Goal: Task Accomplishment & Management: Manage account settings

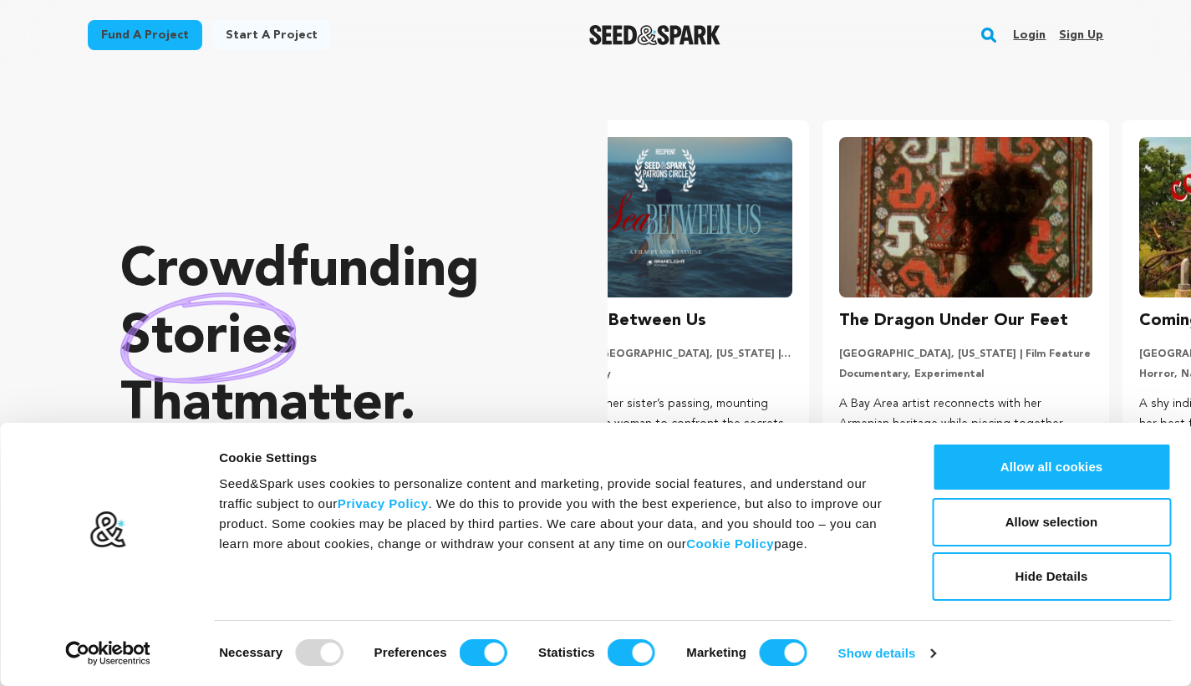
scroll to position [0, 313]
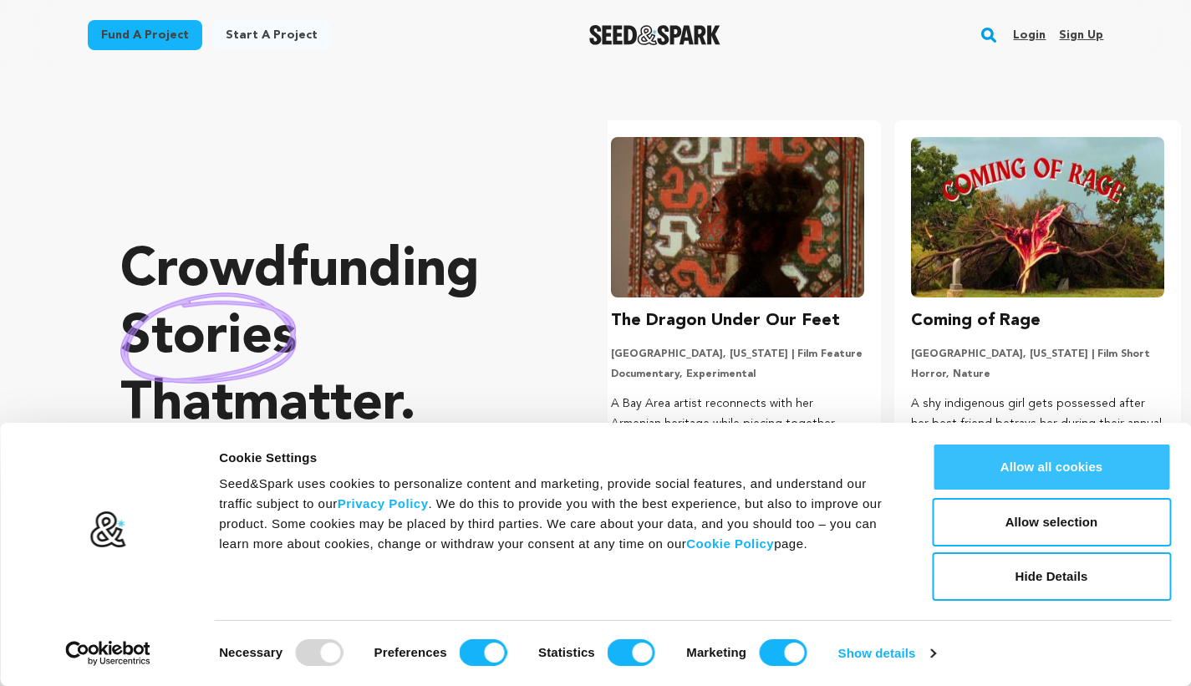
click at [968, 467] on button "Allow all cookies" at bounding box center [1051, 467] width 239 height 48
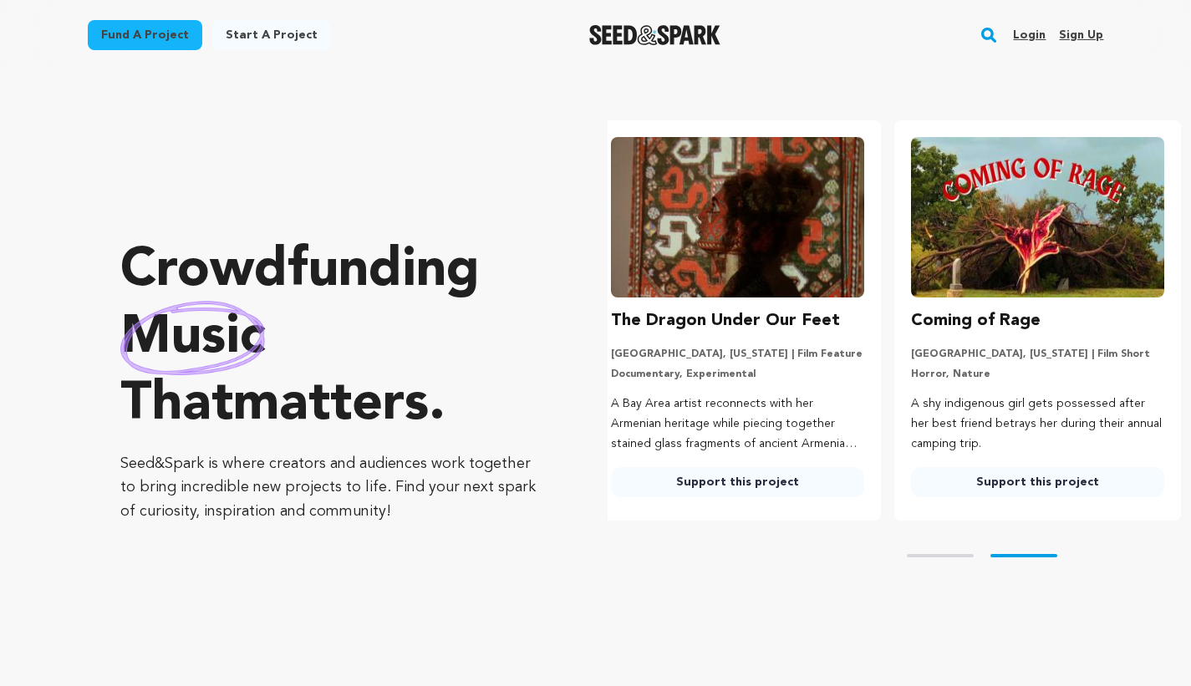
click at [1079, 30] on link "Sign up" at bounding box center [1081, 35] width 44 height 27
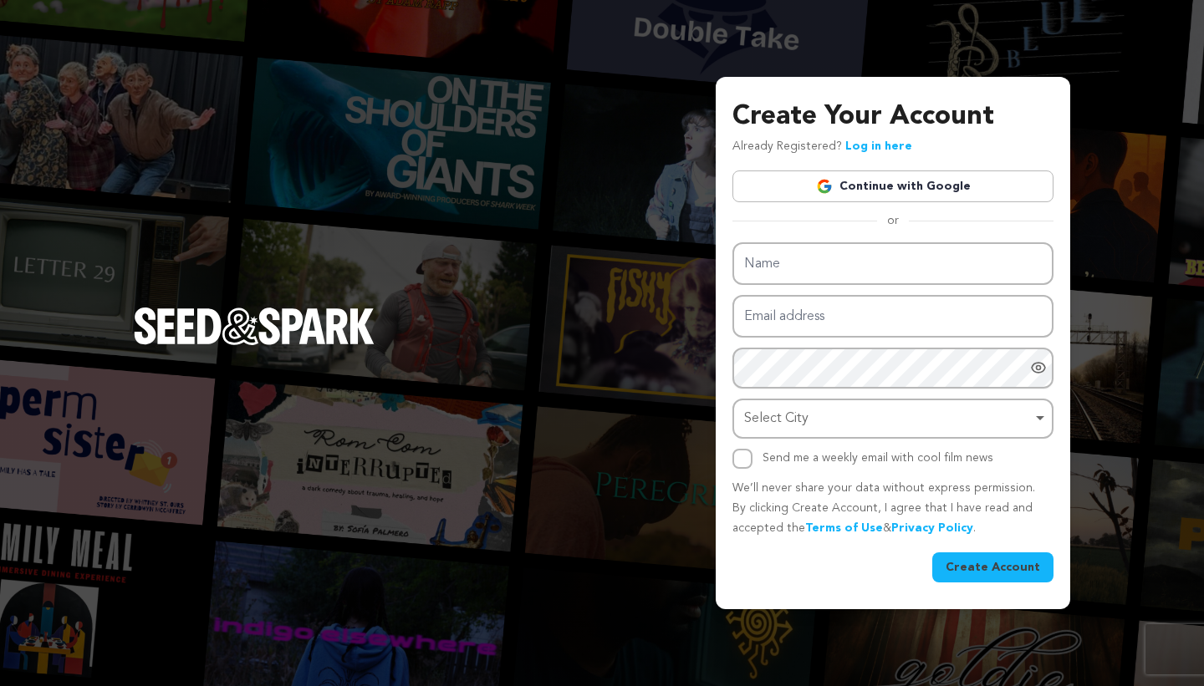
click at [845, 193] on link "Continue with Google" at bounding box center [892, 187] width 321 height 32
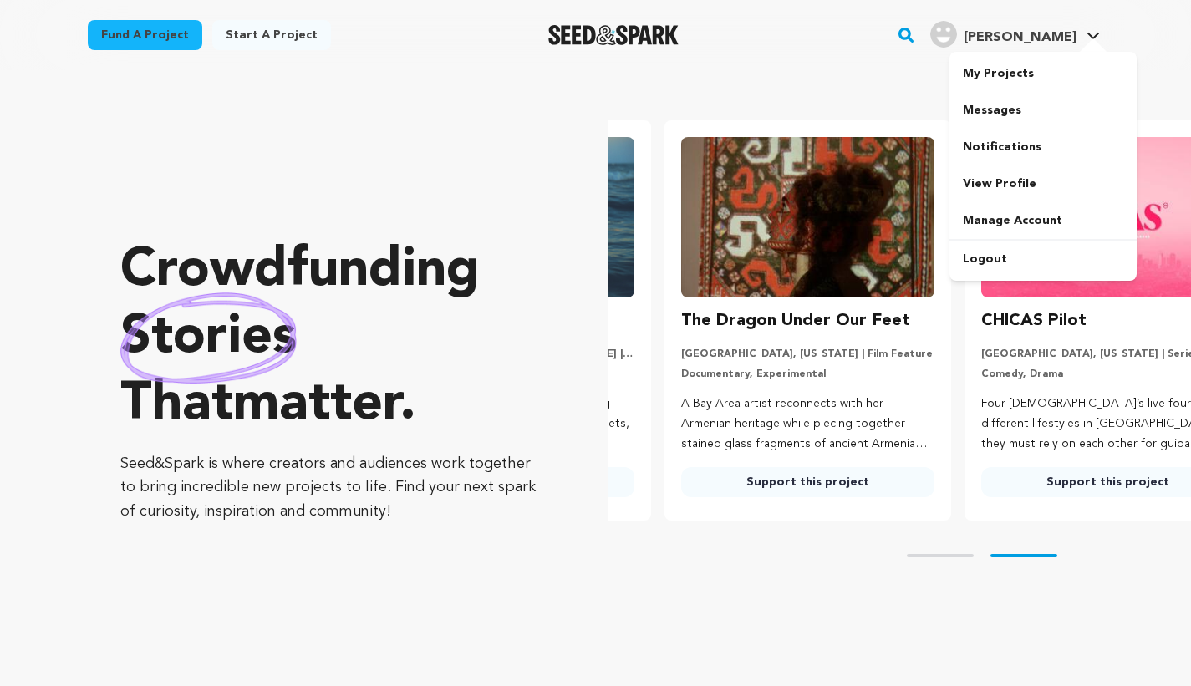
scroll to position [0, 313]
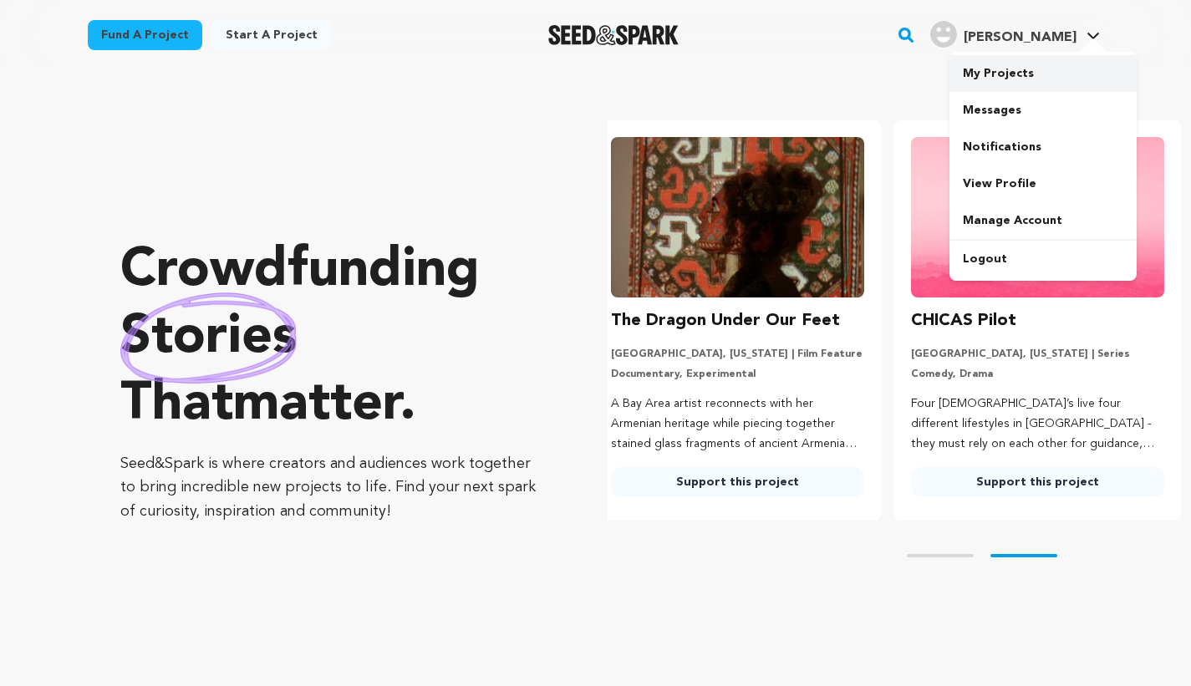
click at [1001, 66] on link "My Projects" at bounding box center [1043, 73] width 187 height 37
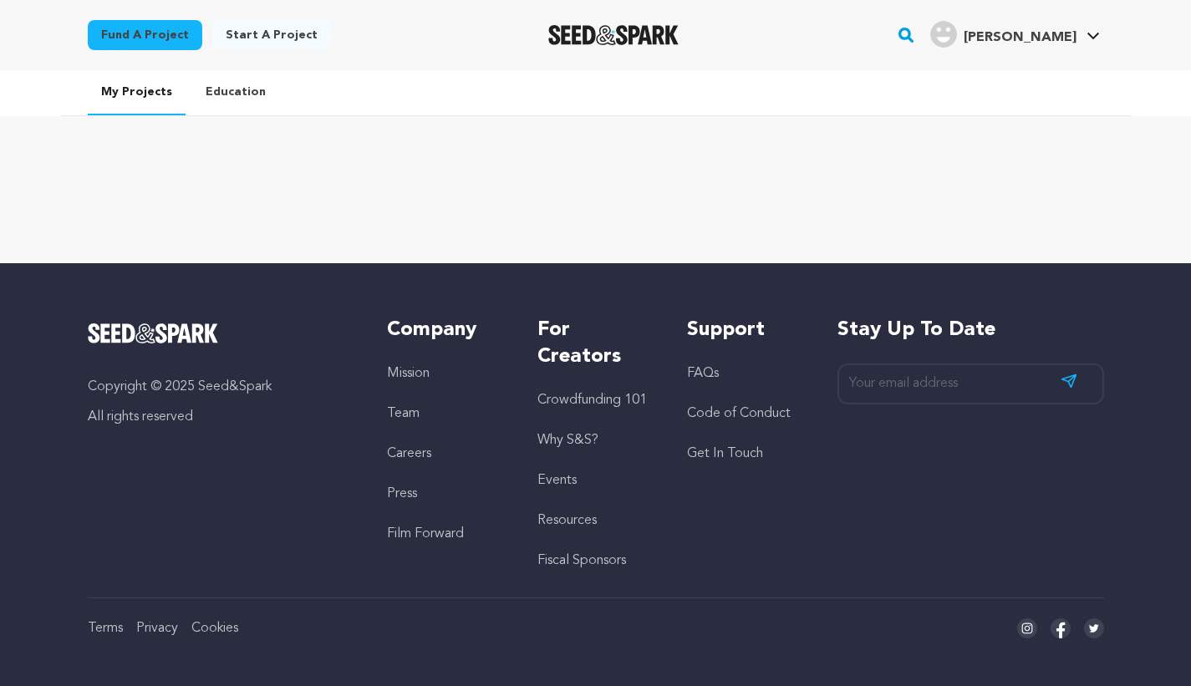
click at [166, 36] on link "Fund a project" at bounding box center [145, 35] width 115 height 30
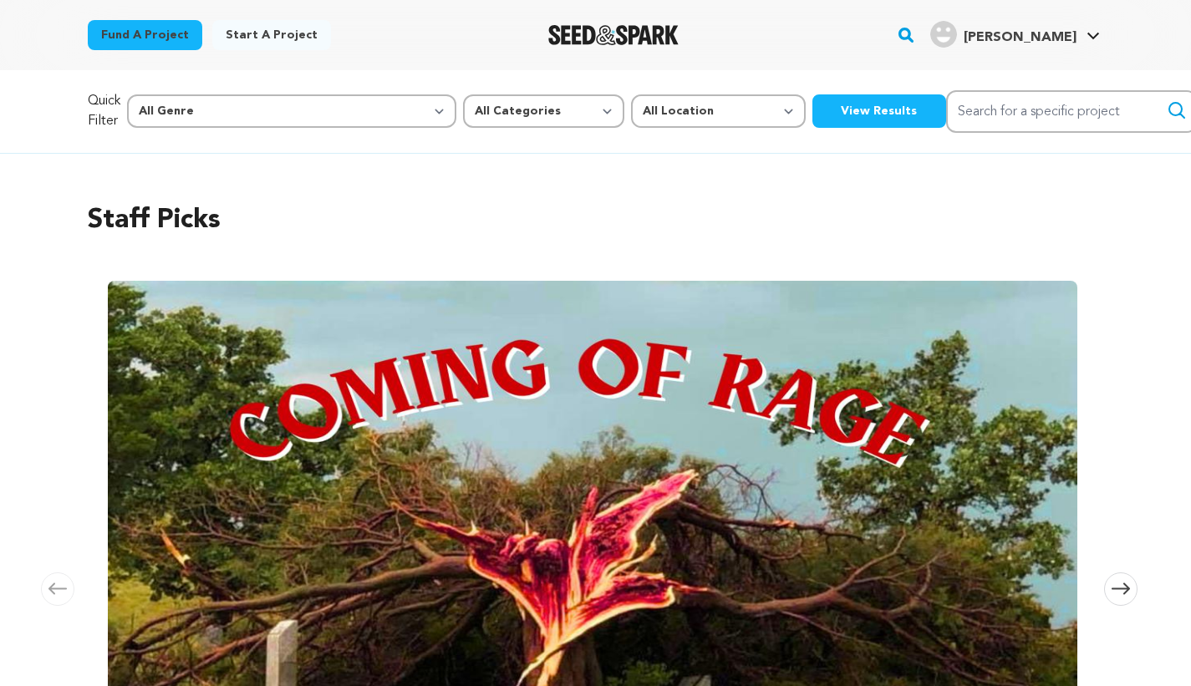
scroll to position [0, 253]
click at [278, 38] on link "Start a project" at bounding box center [271, 35] width 119 height 30
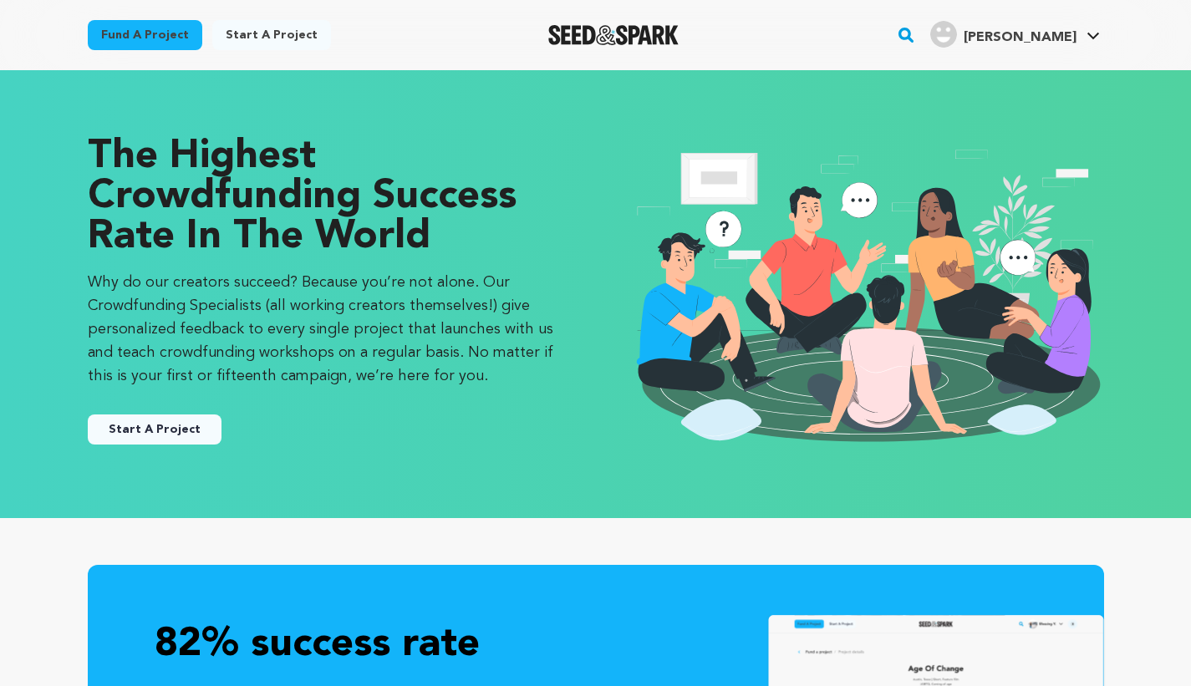
click at [168, 441] on button "Start A Project" at bounding box center [155, 430] width 134 height 30
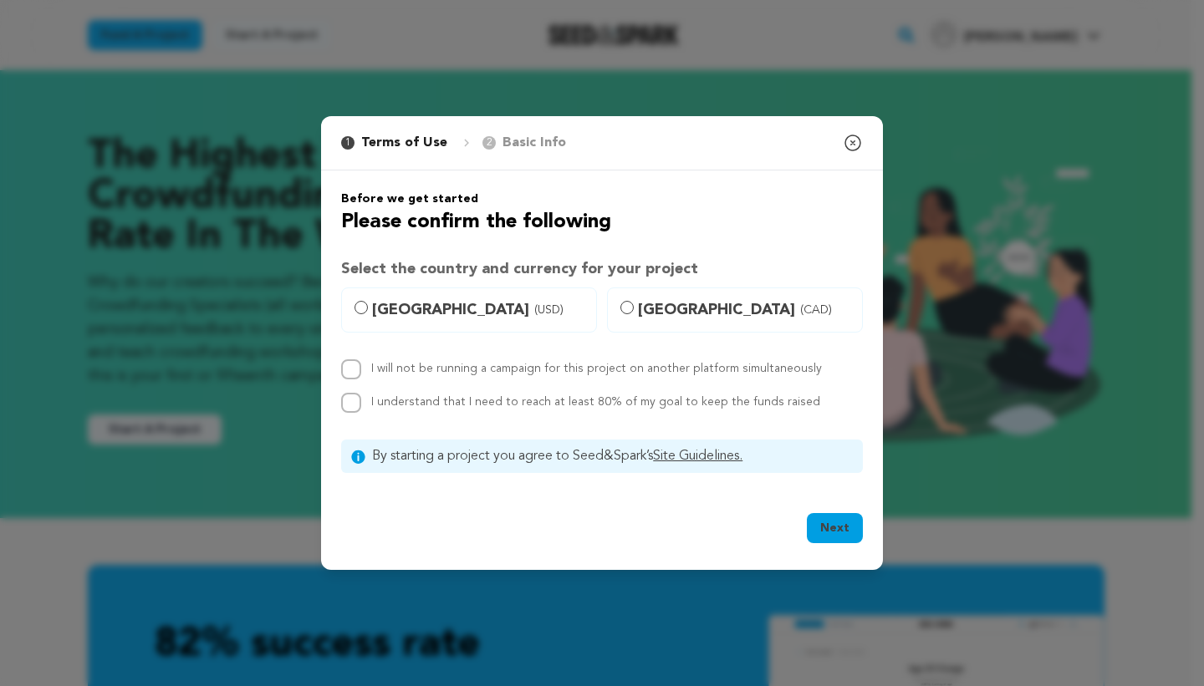
click at [812, 522] on button "Next" at bounding box center [835, 528] width 56 height 30
click at [368, 309] on label "United States (USD)" at bounding box center [469, 310] width 256 height 45
click at [368, 309] on input "United States (USD)" at bounding box center [360, 307] width 13 height 13
radio input "true"
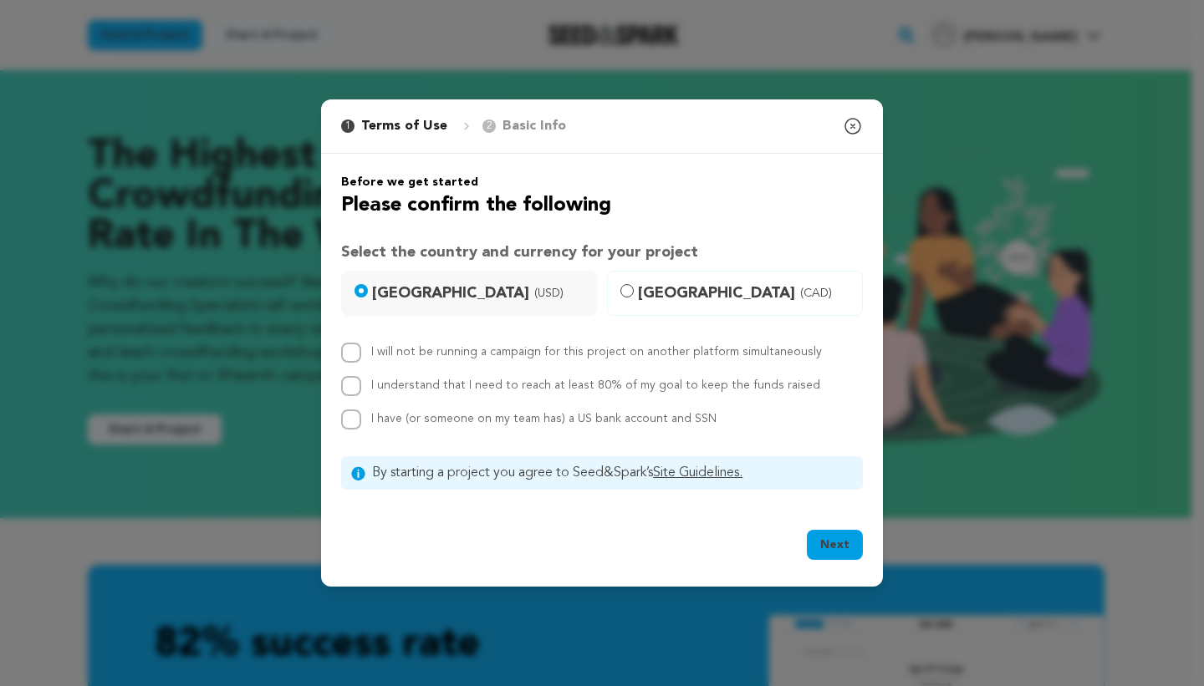
click at [660, 289] on span "Canada (CAD)" at bounding box center [745, 293] width 214 height 23
click at [634, 289] on input "Canada (CAD)" at bounding box center [626, 290] width 13 height 13
radio input "true"
click at [843, 124] on icon "button" at bounding box center [853, 126] width 20 height 20
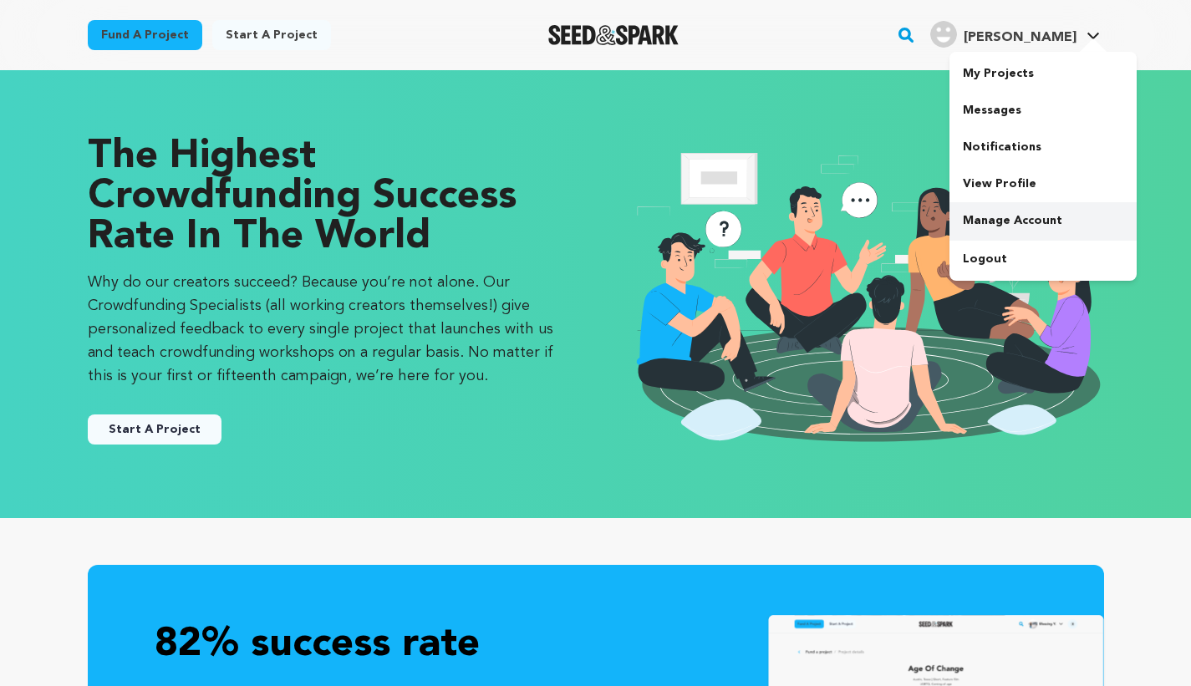
click at [1025, 216] on link "Manage Account" at bounding box center [1043, 220] width 187 height 37
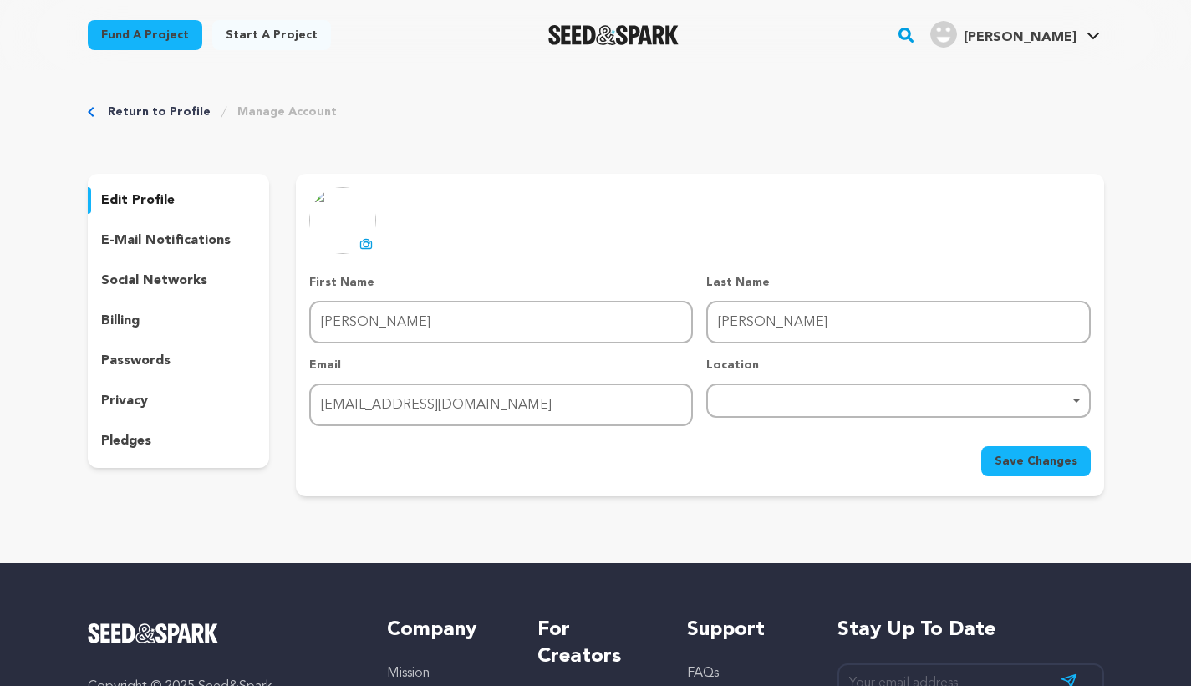
click at [805, 403] on div "Remove item" at bounding box center [898, 401] width 384 height 34
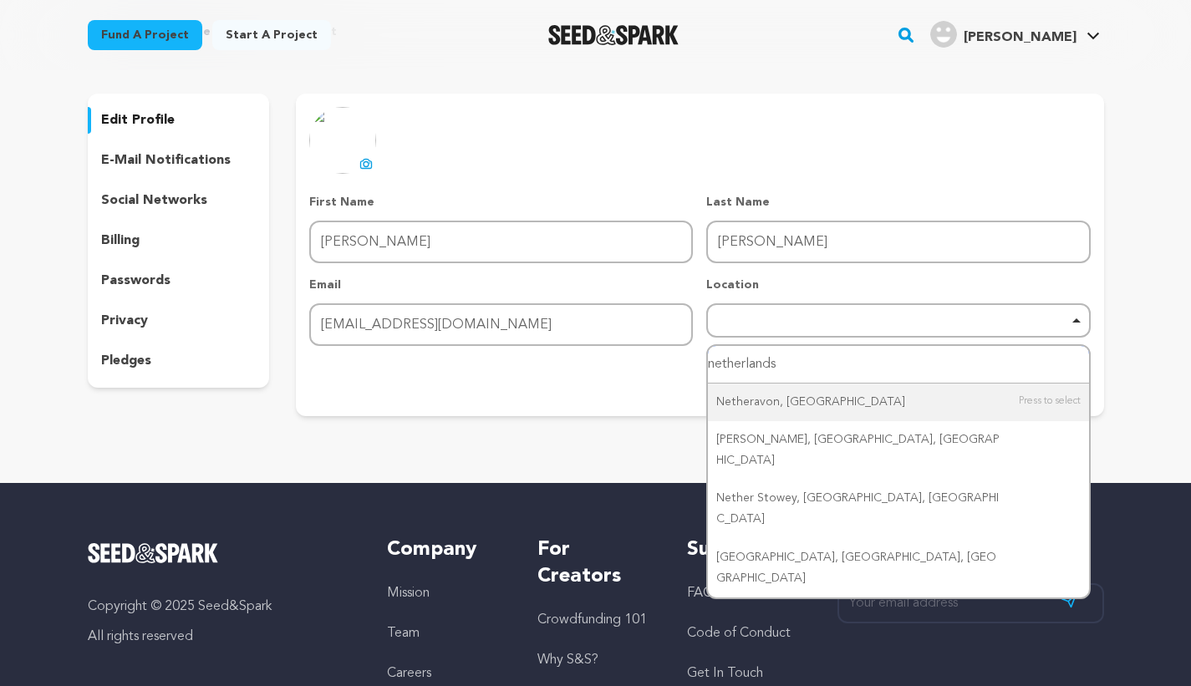
scroll to position [83, 0]
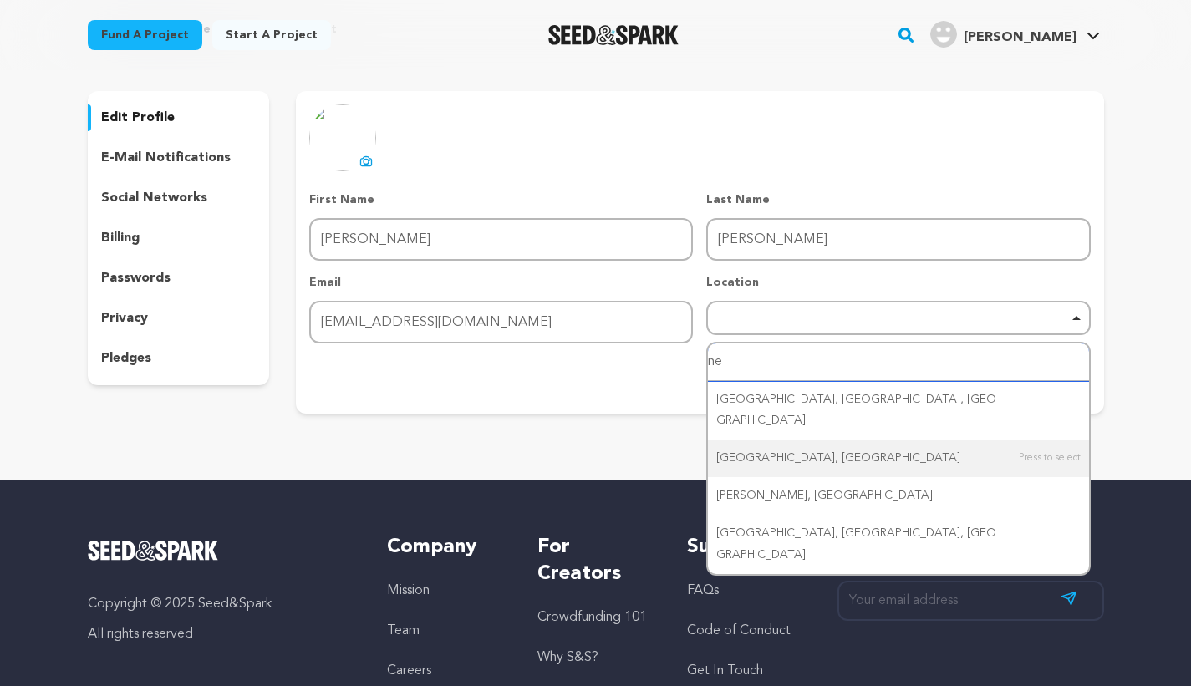
type input "n"
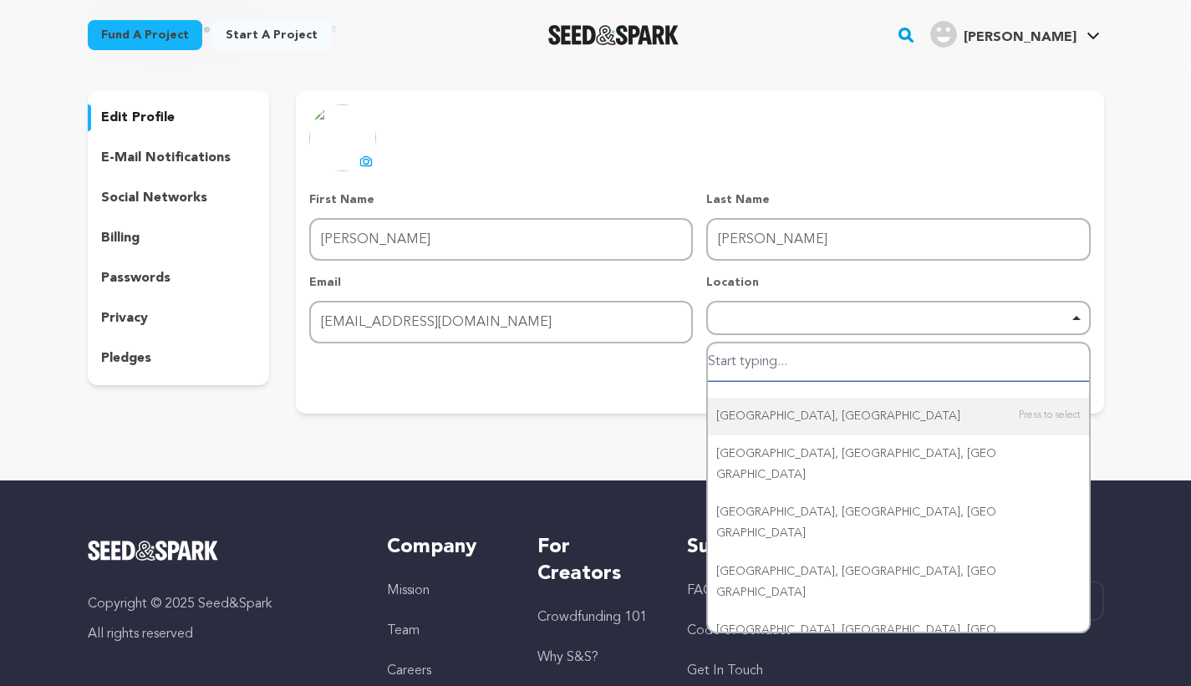
type input "h"
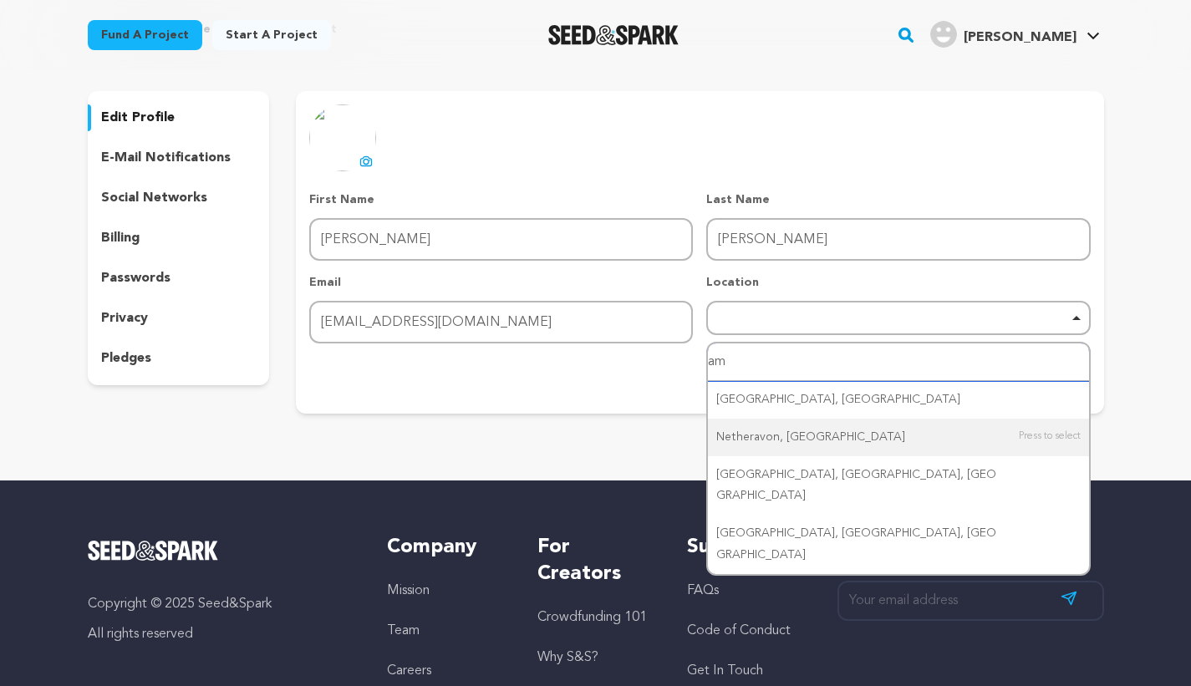
type input "a"
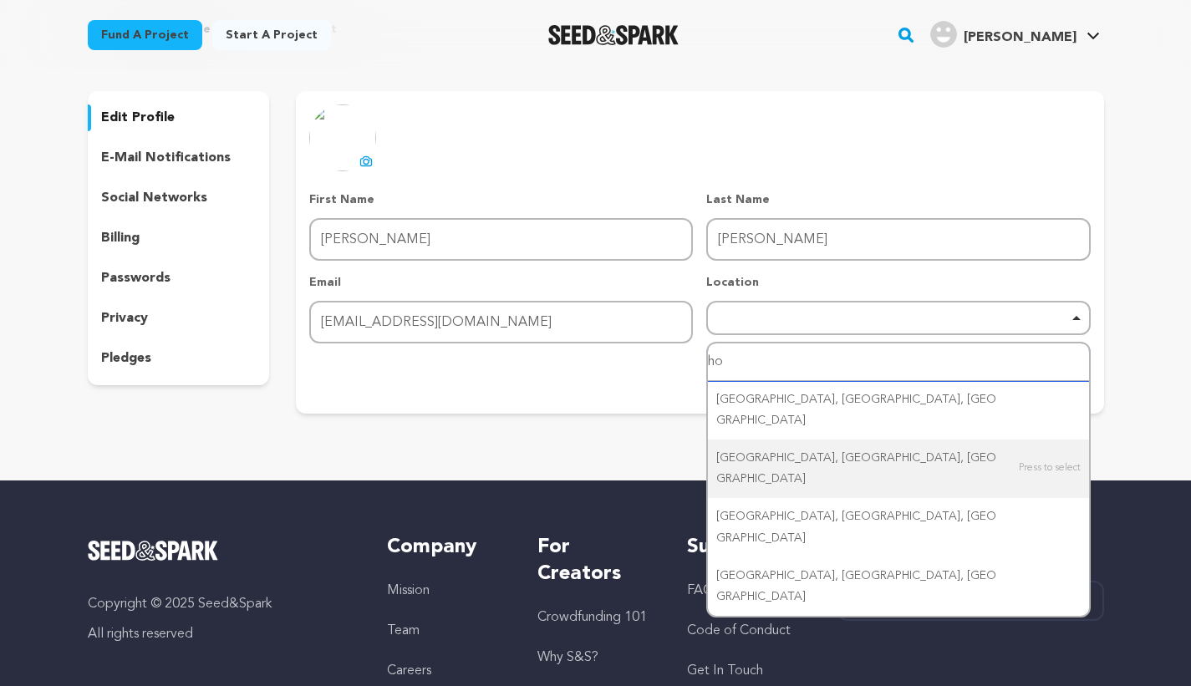
type input "h"
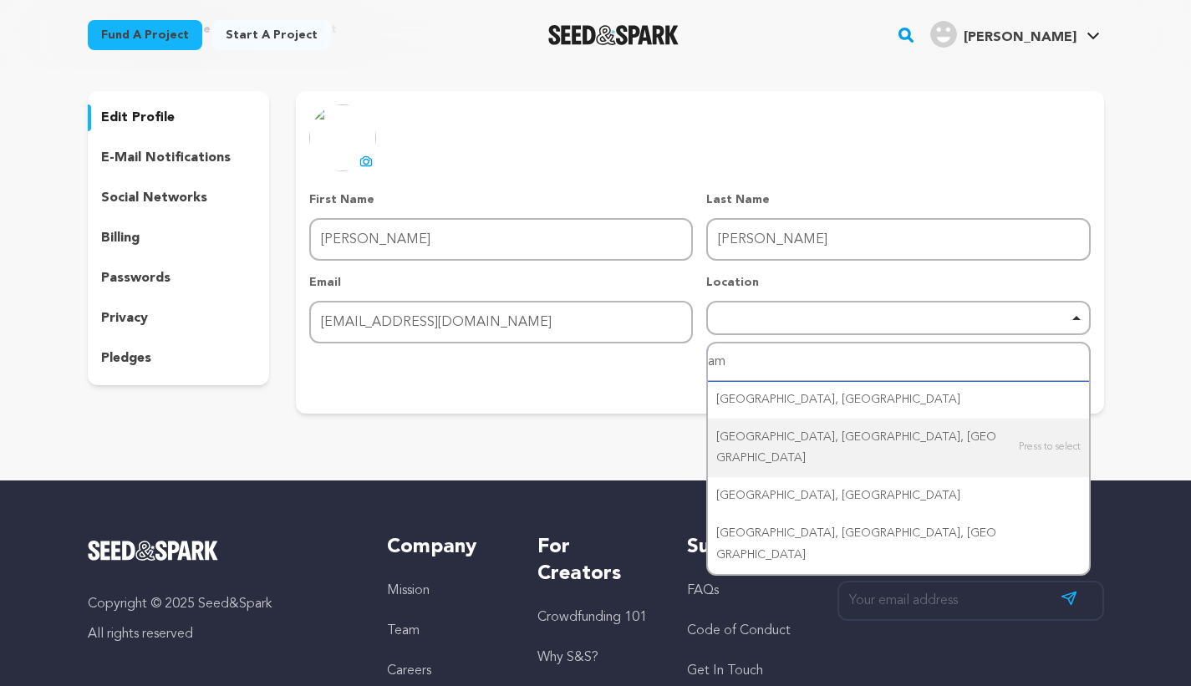
type input "ams"
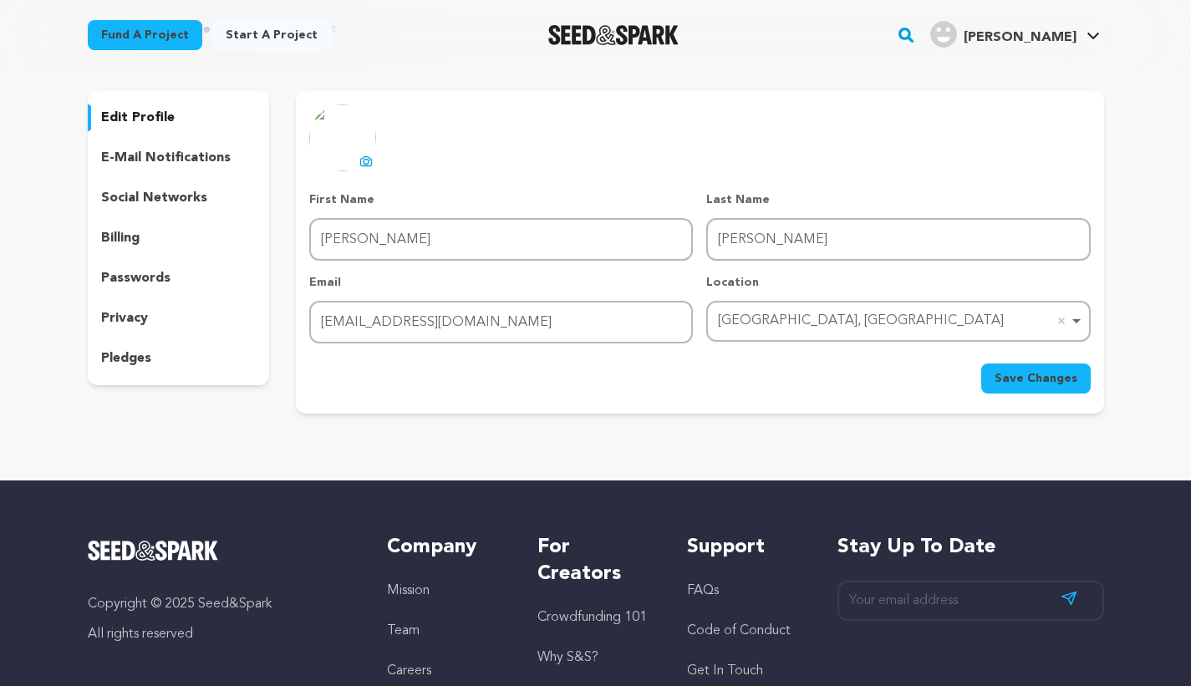
click at [1022, 381] on span "Save Changes" at bounding box center [1036, 378] width 83 height 17
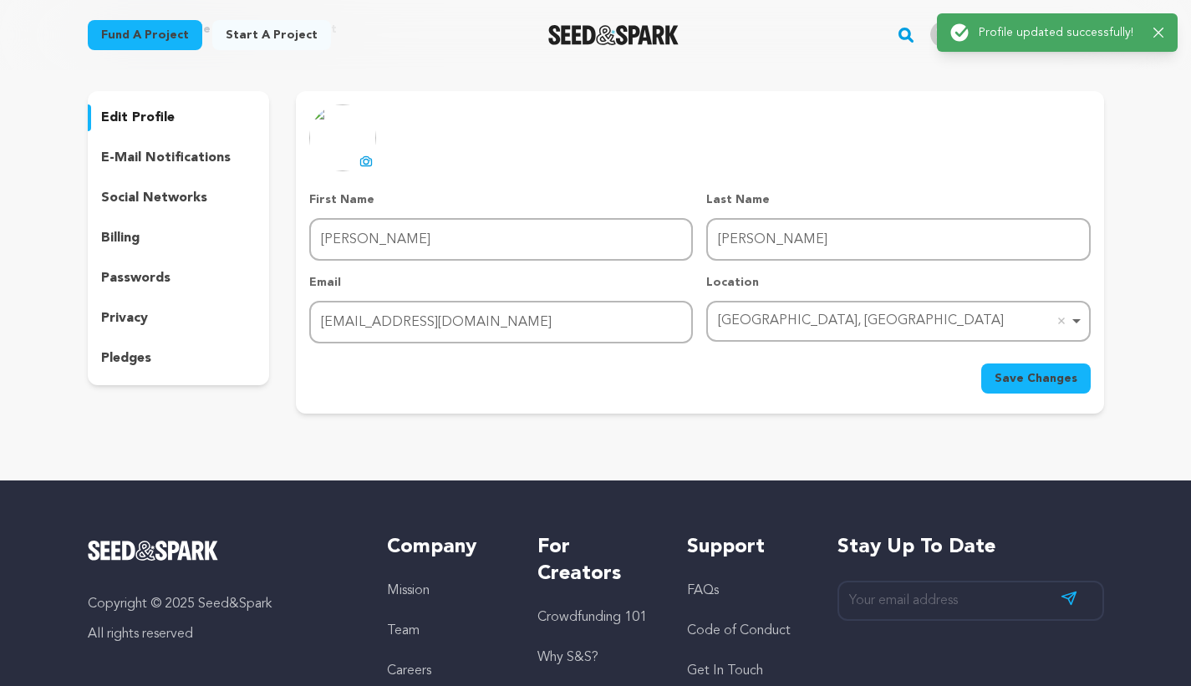
click at [114, 248] on div "billing" at bounding box center [179, 238] width 182 height 27
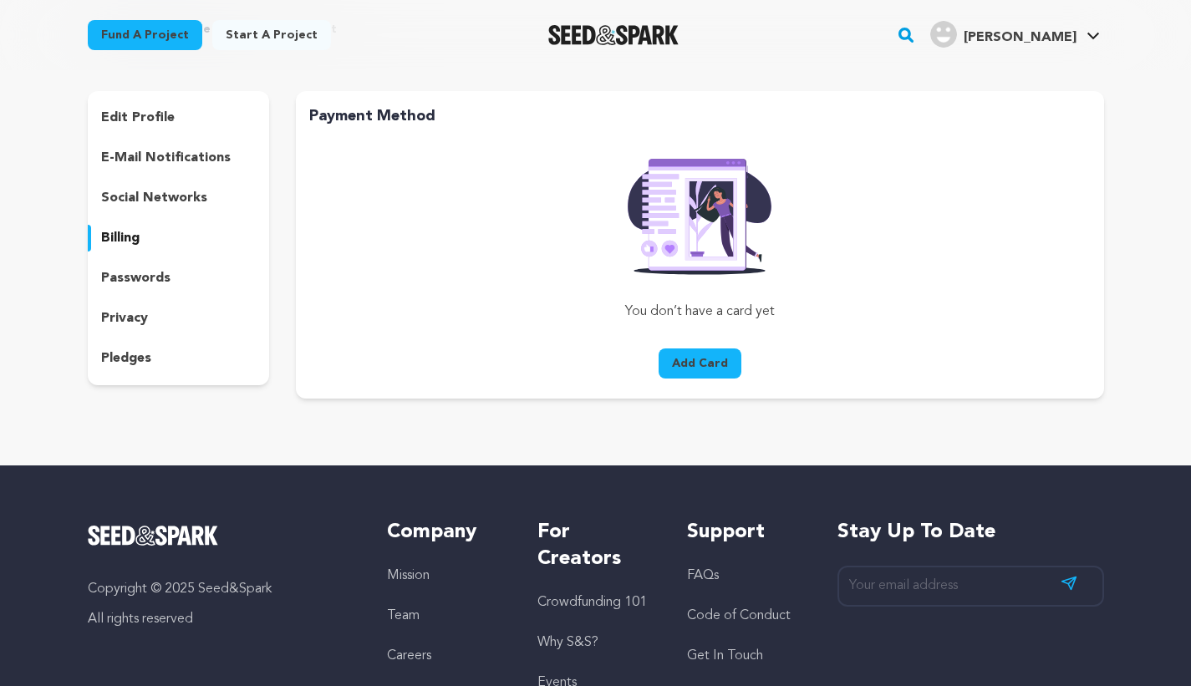
click at [173, 202] on p "social networks" at bounding box center [154, 198] width 106 height 20
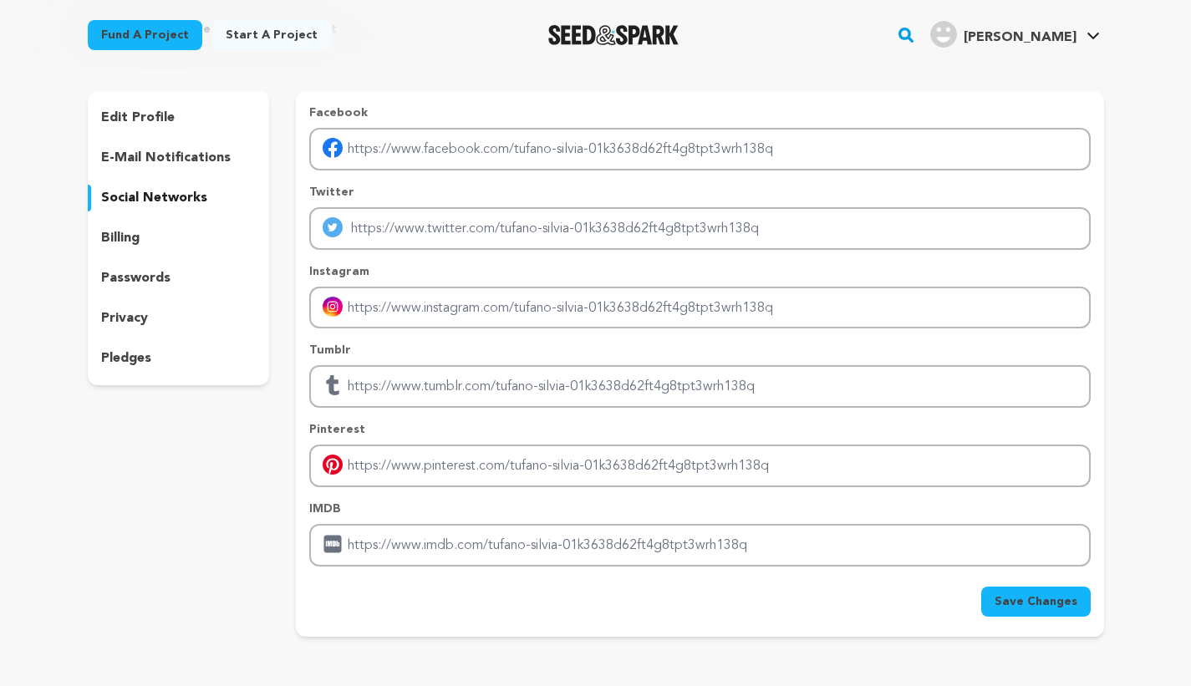
click at [253, 24] on link "Start a project" at bounding box center [271, 35] width 119 height 30
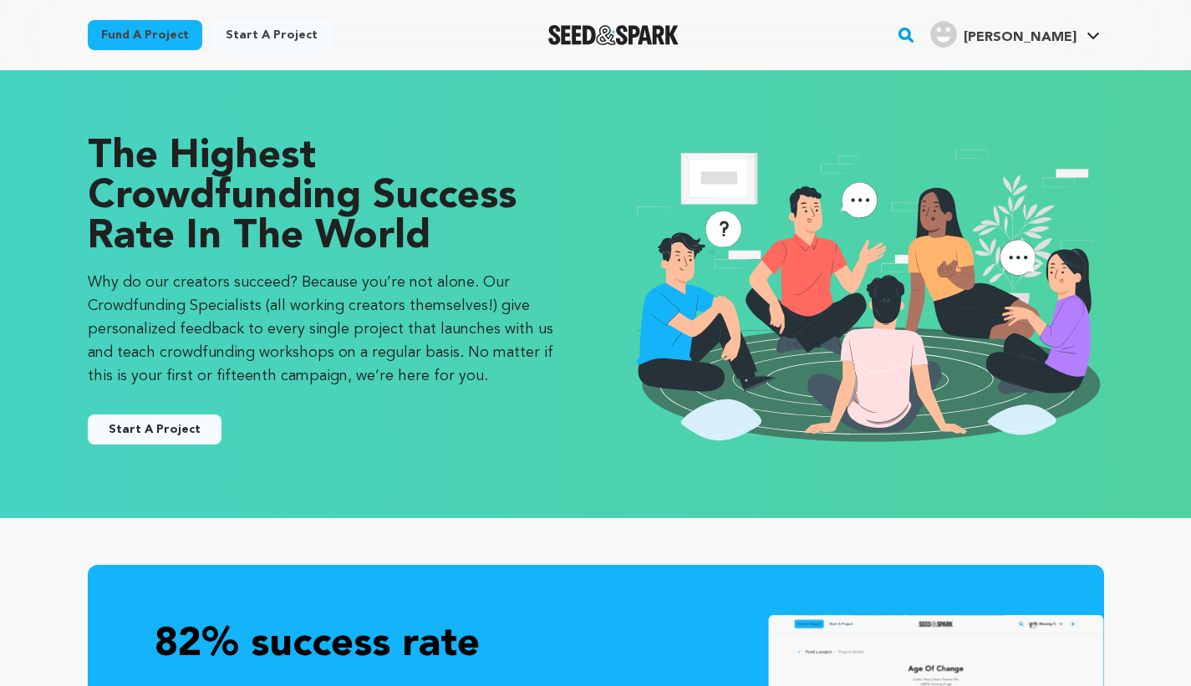
click at [141, 433] on button "Start A Project" at bounding box center [155, 430] width 134 height 30
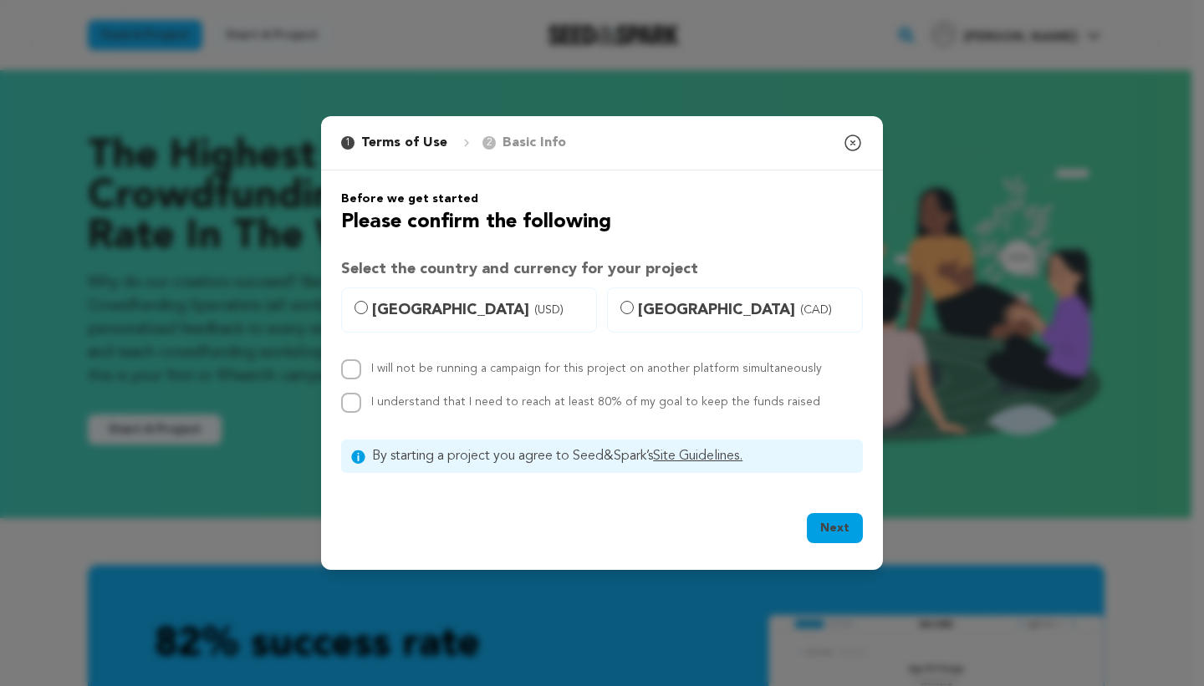
click at [854, 140] on icon "button" at bounding box center [853, 143] width 20 height 20
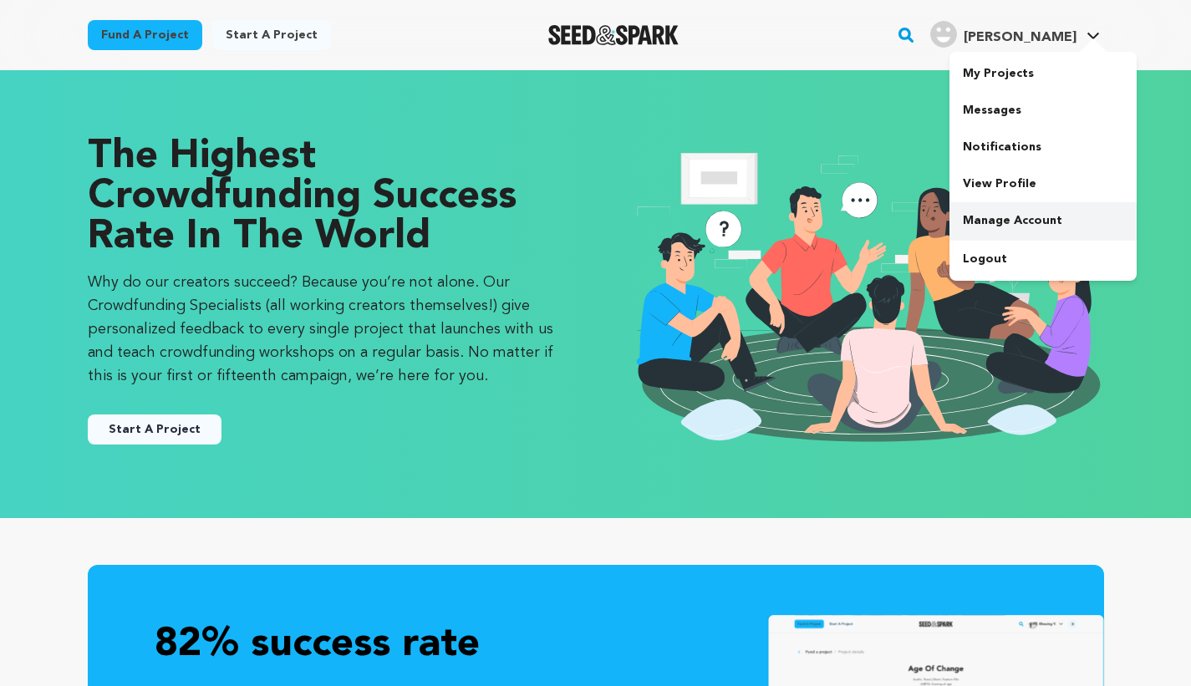
click at [1017, 215] on link "Manage Account" at bounding box center [1043, 220] width 187 height 37
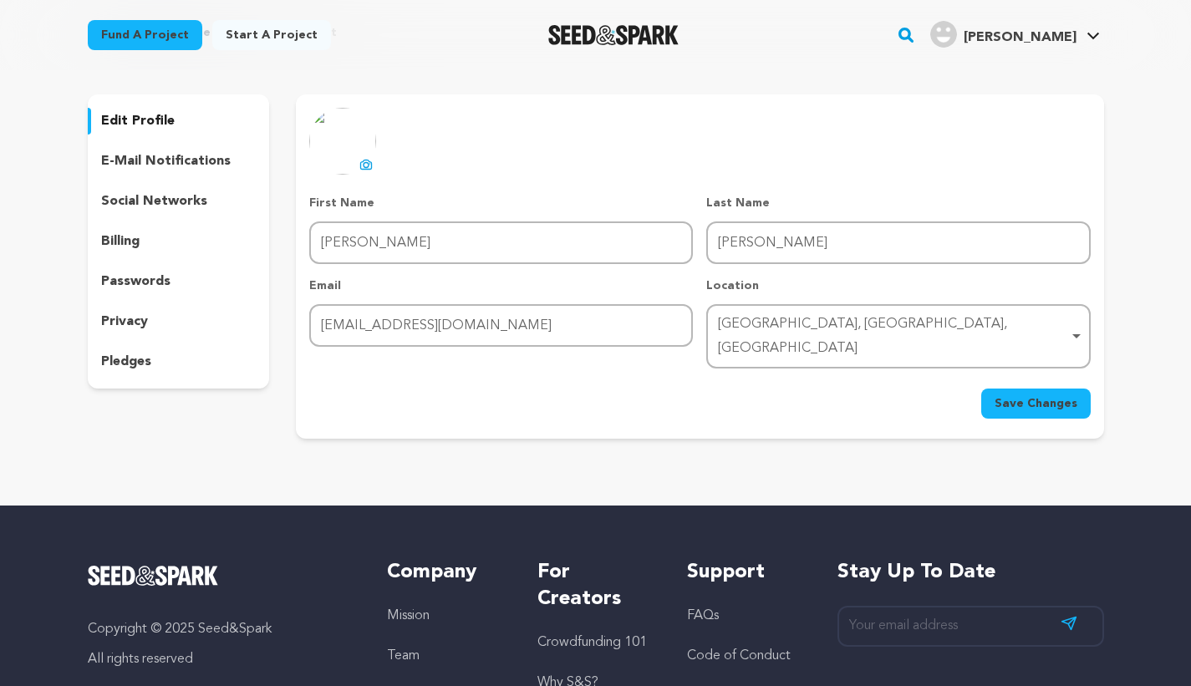
scroll to position [80, 0]
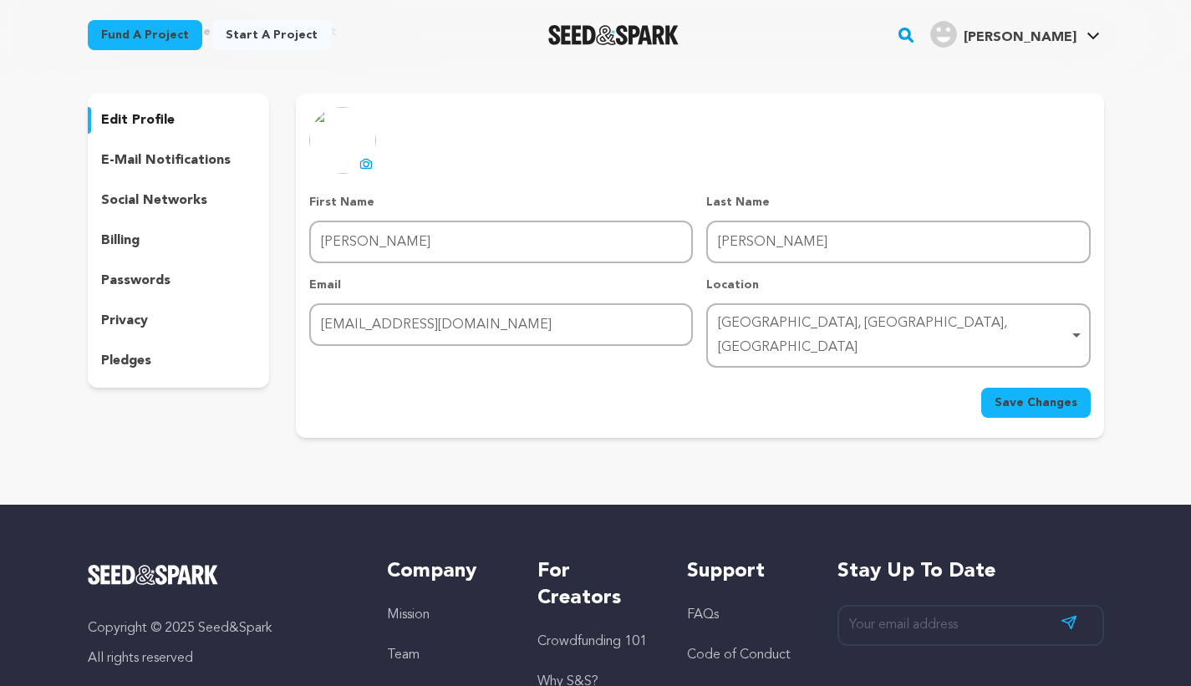
click at [131, 358] on p "pledges" at bounding box center [126, 361] width 50 height 20
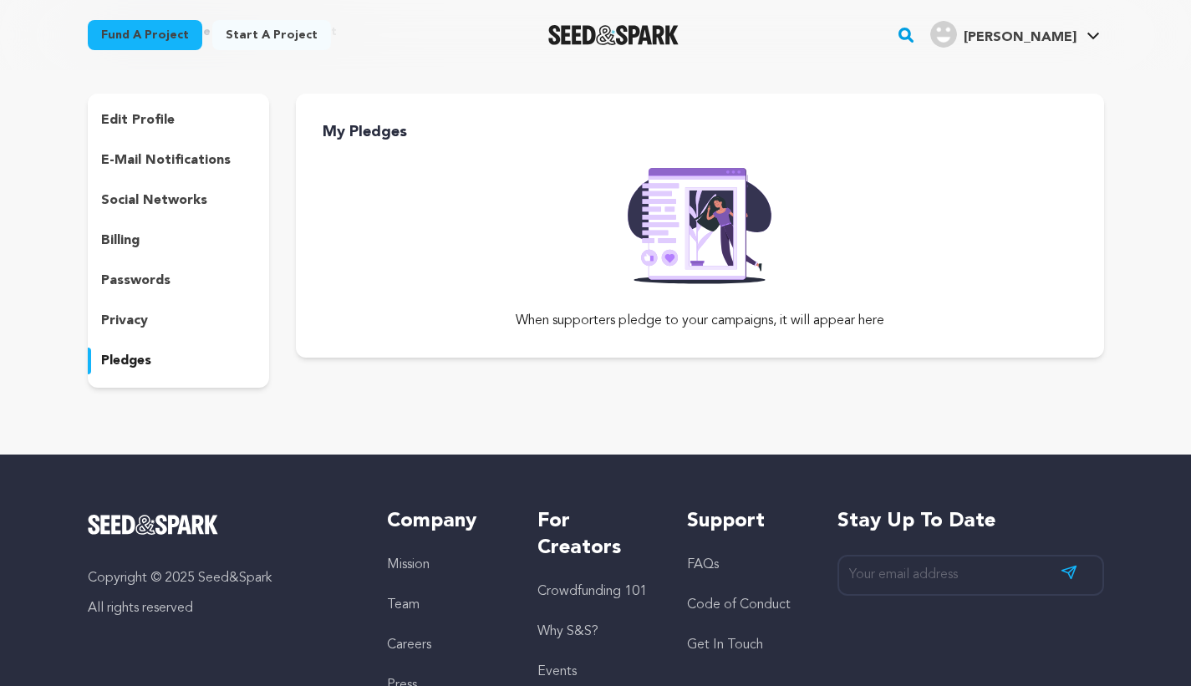
click at [121, 324] on p "privacy" at bounding box center [124, 321] width 47 height 20
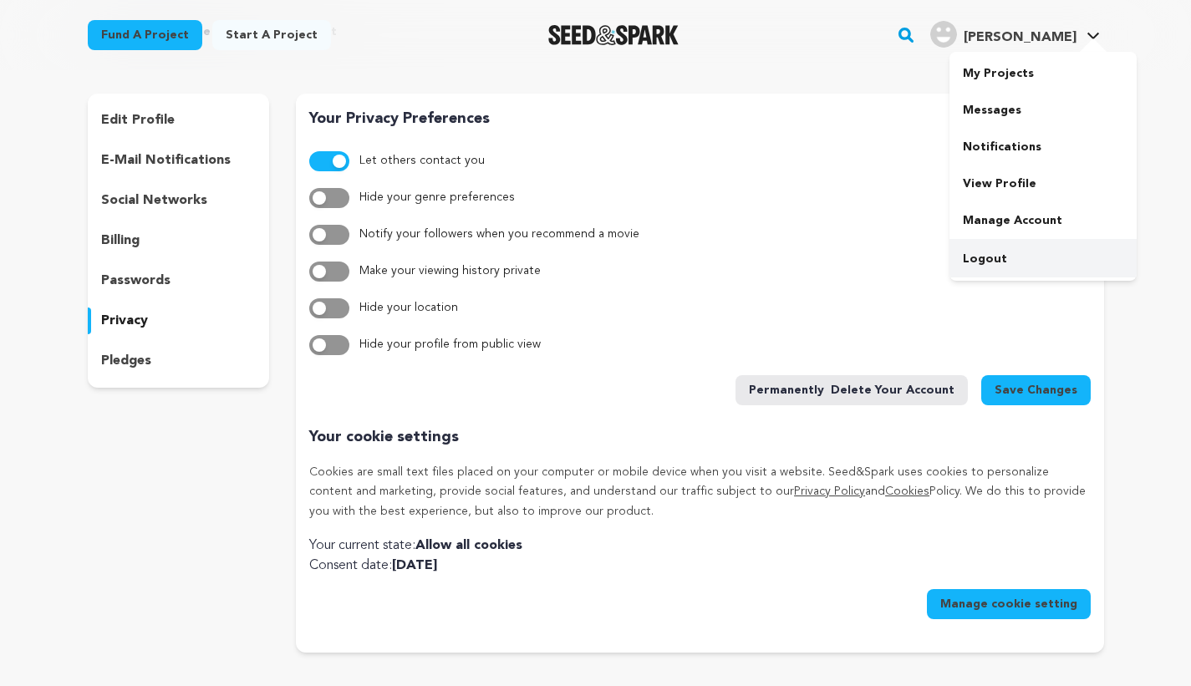
click at [986, 258] on link "Logout" at bounding box center [1043, 259] width 187 height 37
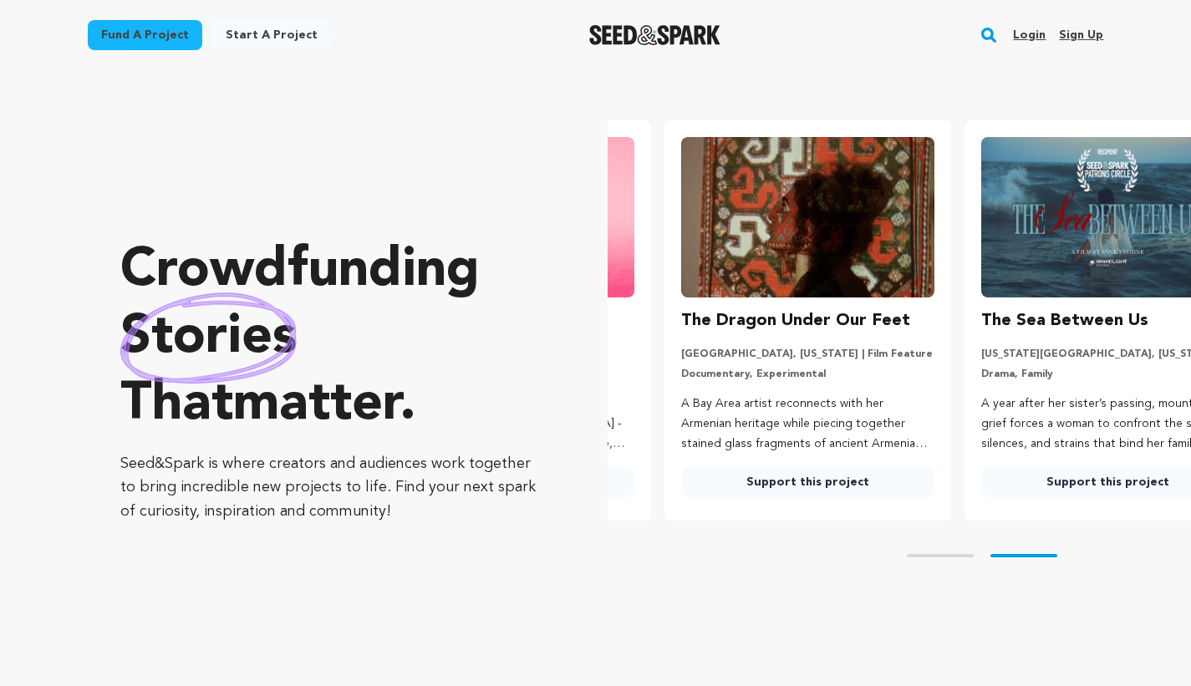
scroll to position [0, 313]
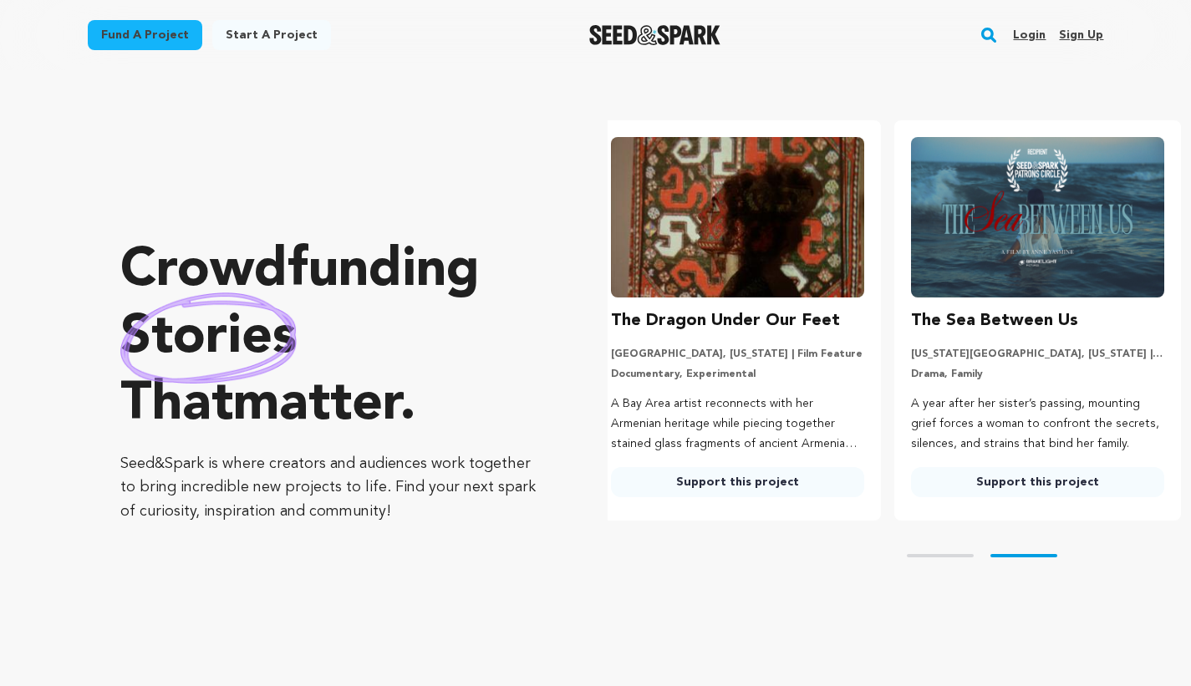
click at [1027, 33] on link "Login" at bounding box center [1029, 35] width 33 height 27
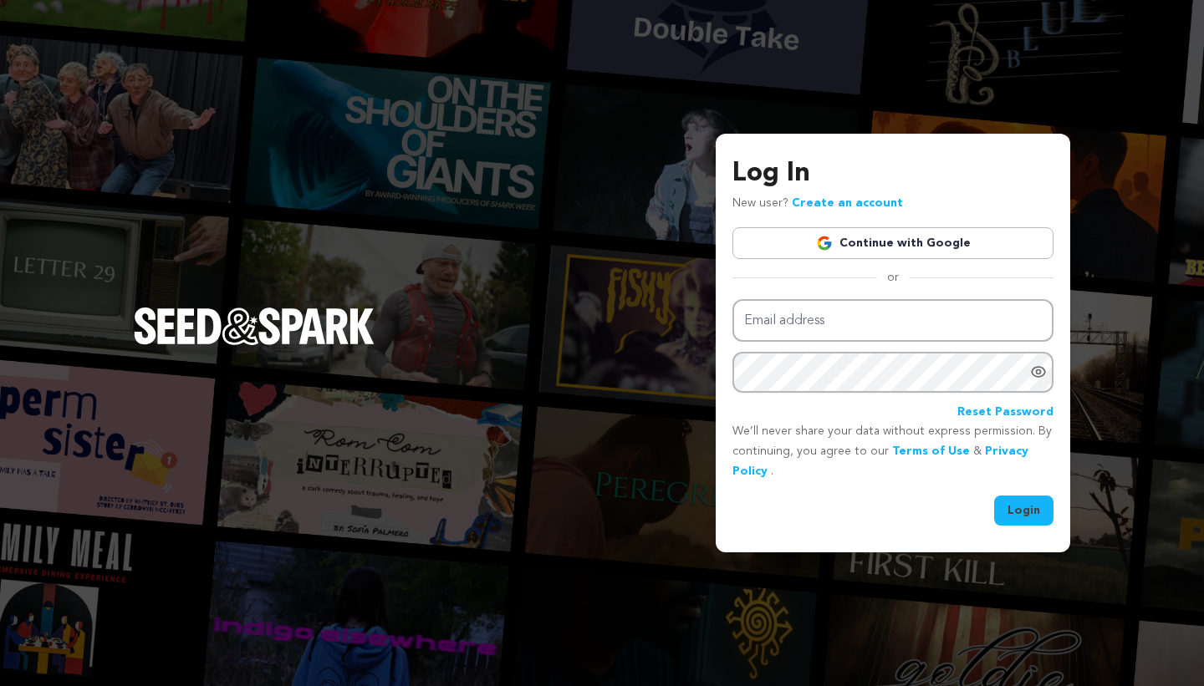
click at [874, 238] on link "Continue with Google" at bounding box center [892, 243] width 321 height 32
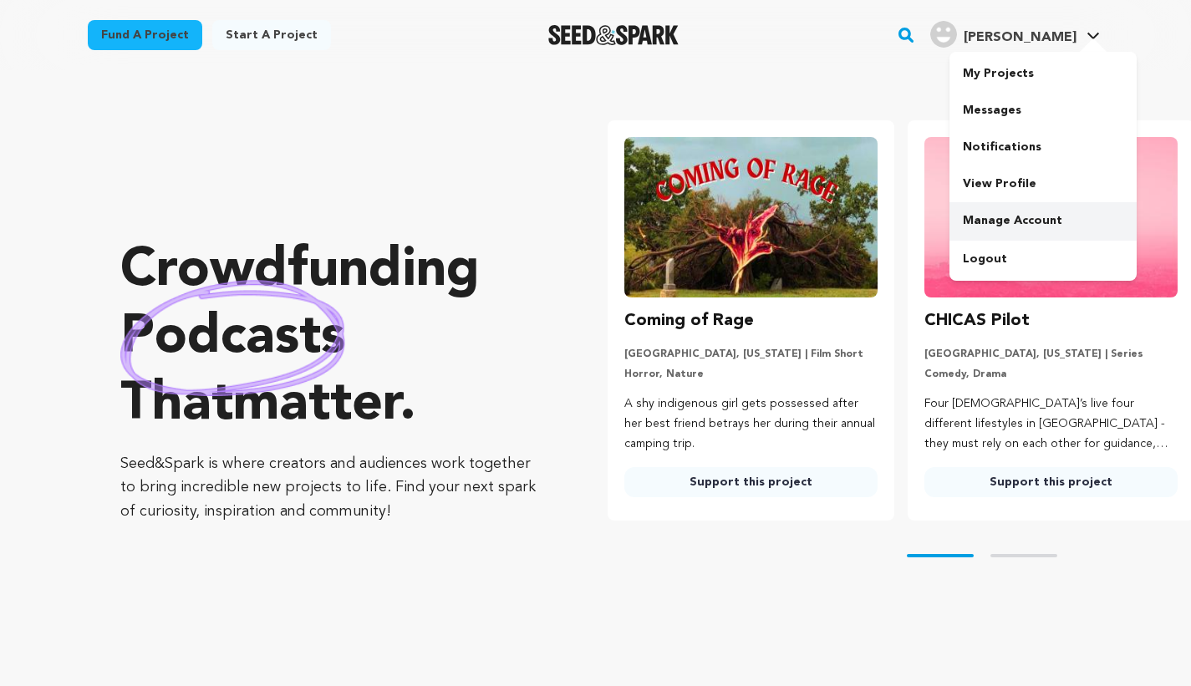
click at [1027, 209] on link "Manage Account" at bounding box center [1043, 220] width 187 height 37
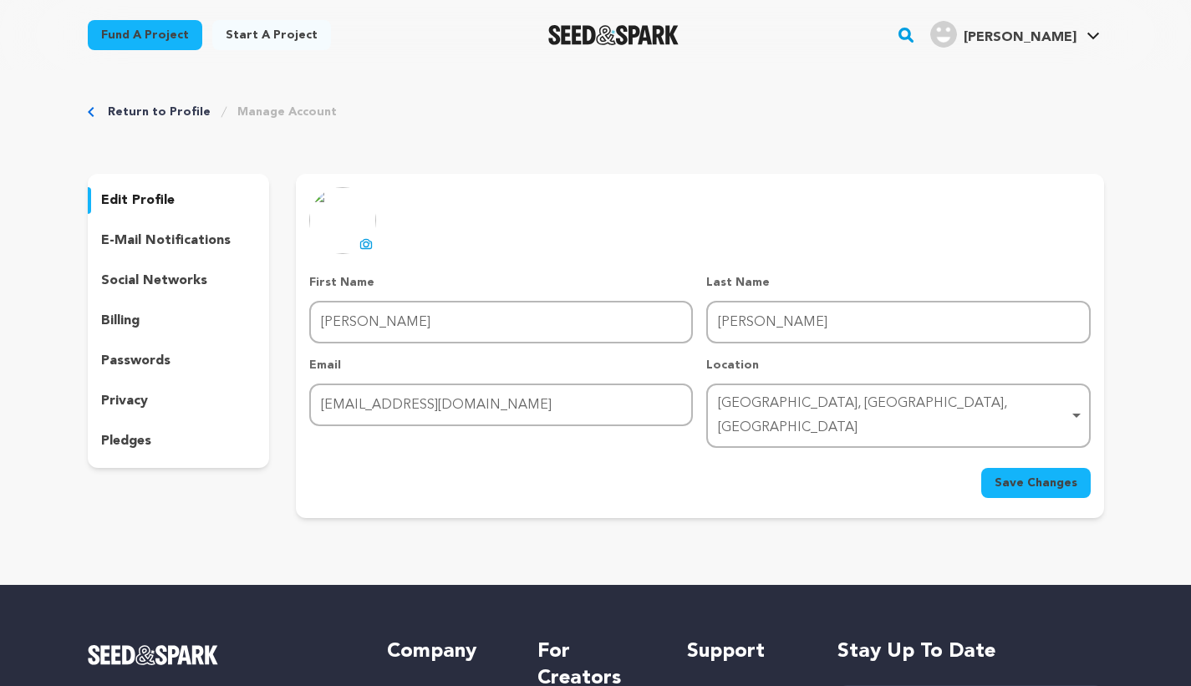
click at [216, 233] on p "e-mail notifications" at bounding box center [166, 241] width 130 height 20
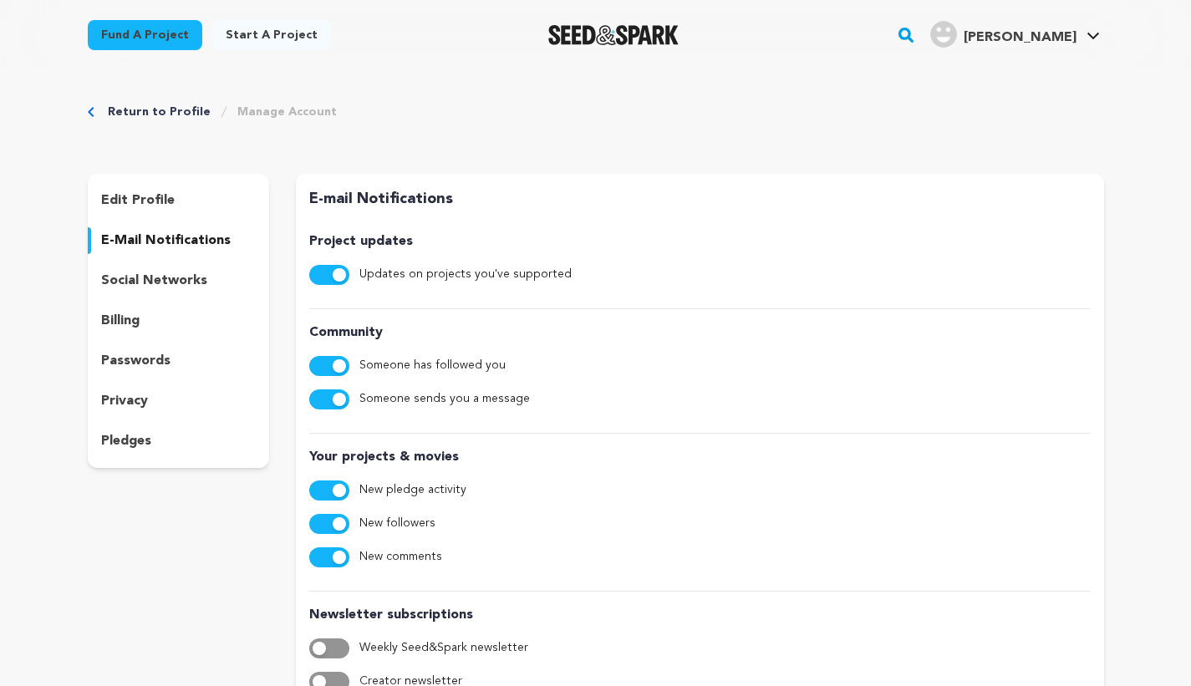
click at [177, 276] on p "social networks" at bounding box center [154, 281] width 106 height 20
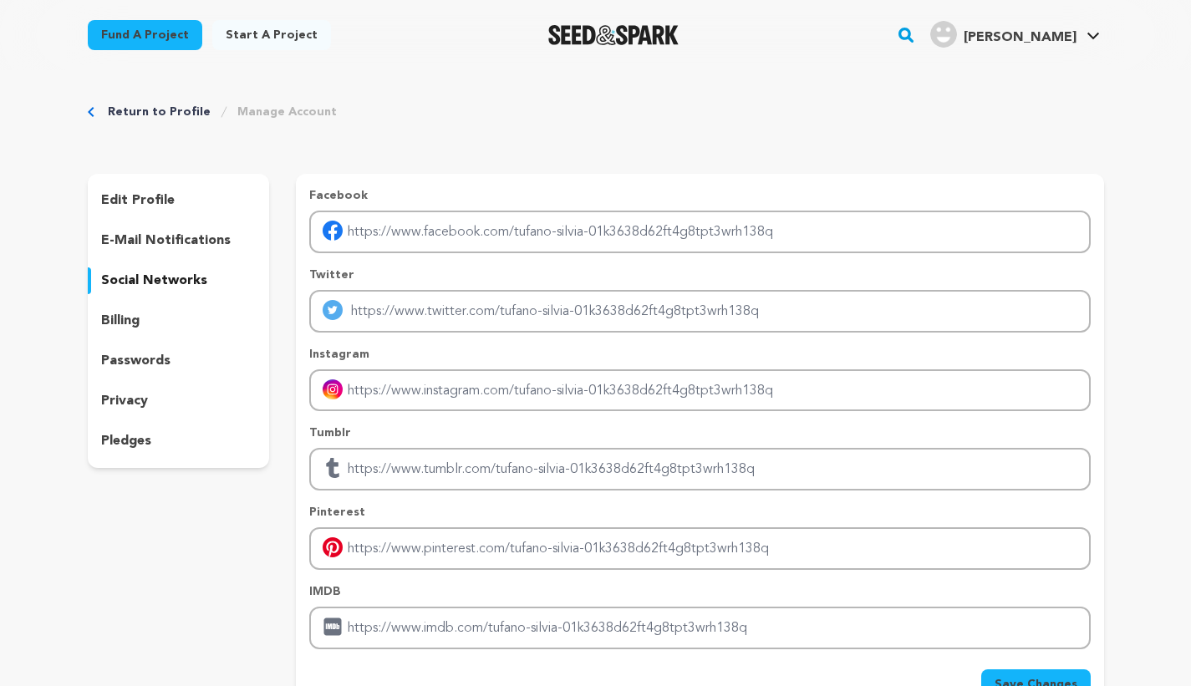
click at [133, 324] on p "billing" at bounding box center [120, 321] width 38 height 20
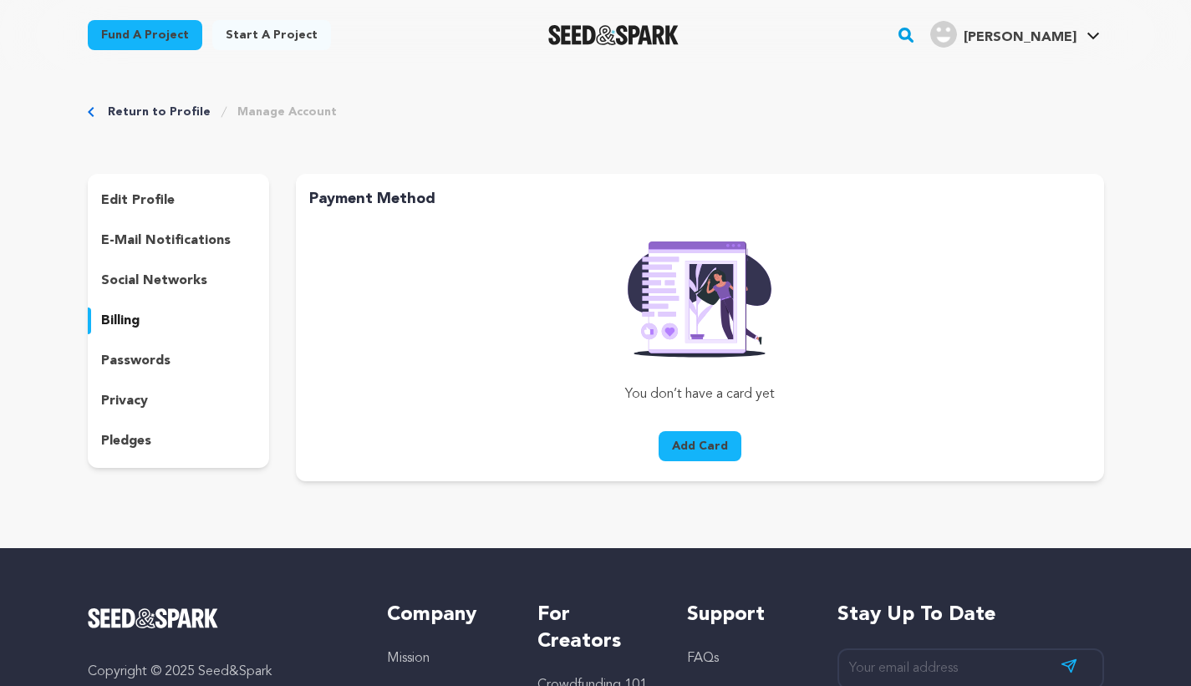
click at [112, 359] on p "passwords" at bounding box center [135, 361] width 69 height 20
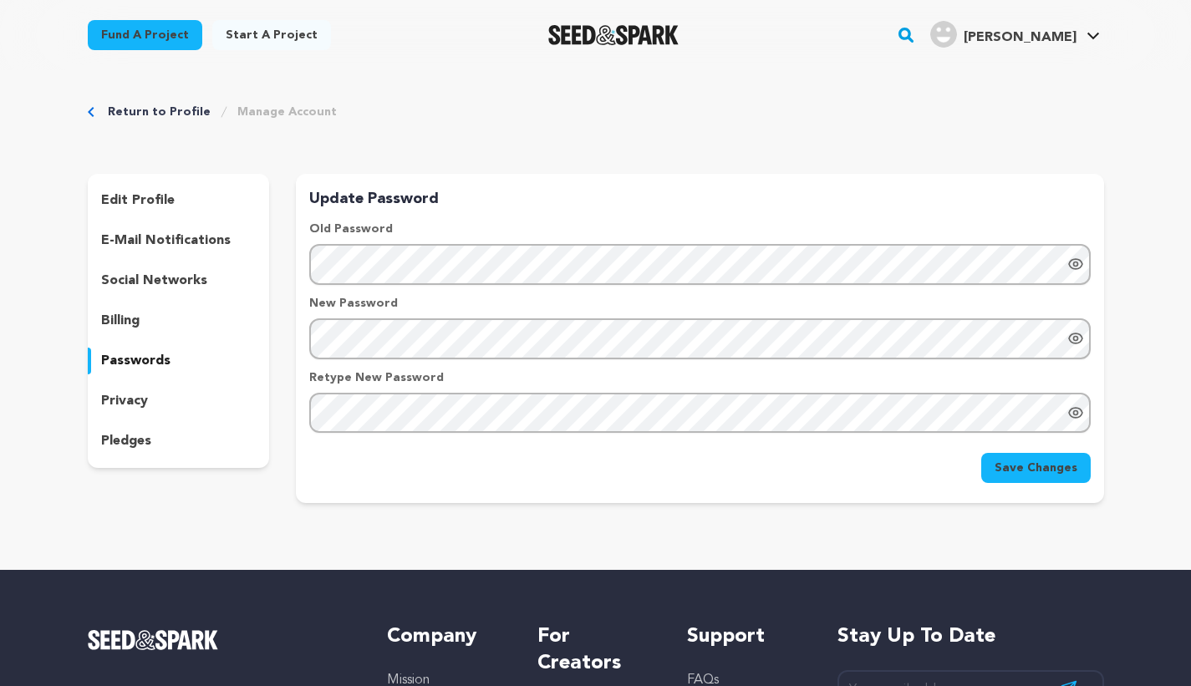
click at [115, 391] on p "privacy" at bounding box center [124, 401] width 47 height 20
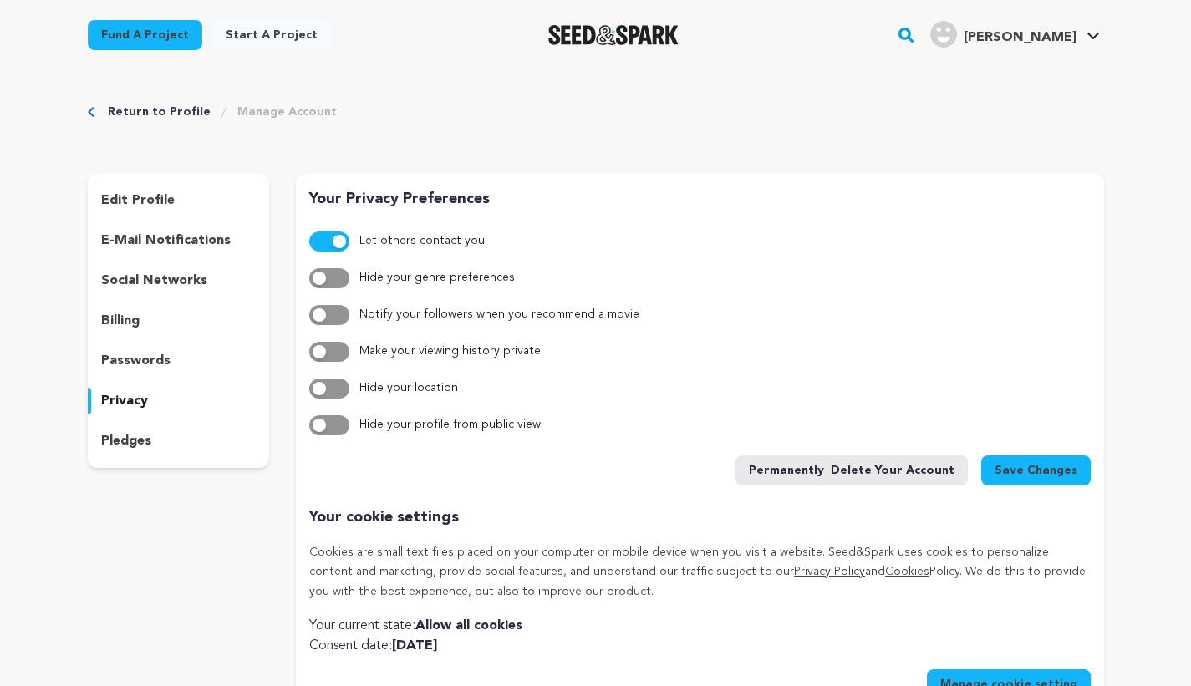
click at [840, 471] on button "Permanently delete your account" at bounding box center [852, 471] width 232 height 30
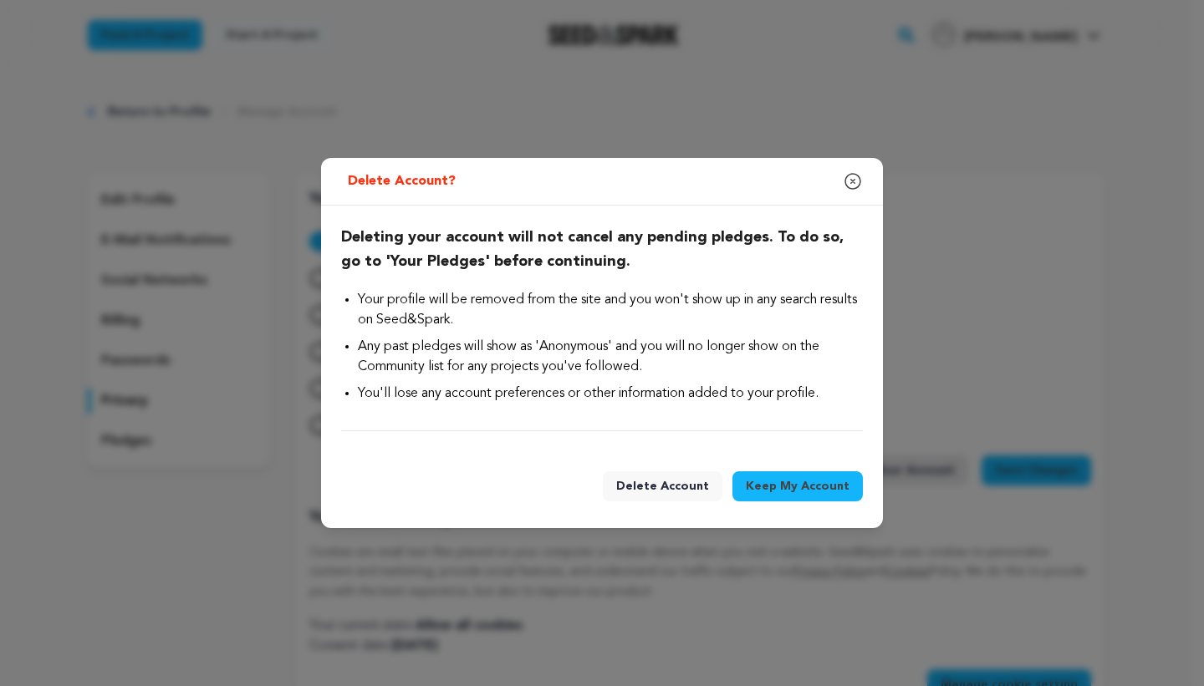
click at [813, 483] on button "Keep My Account" at bounding box center [797, 486] width 130 height 30
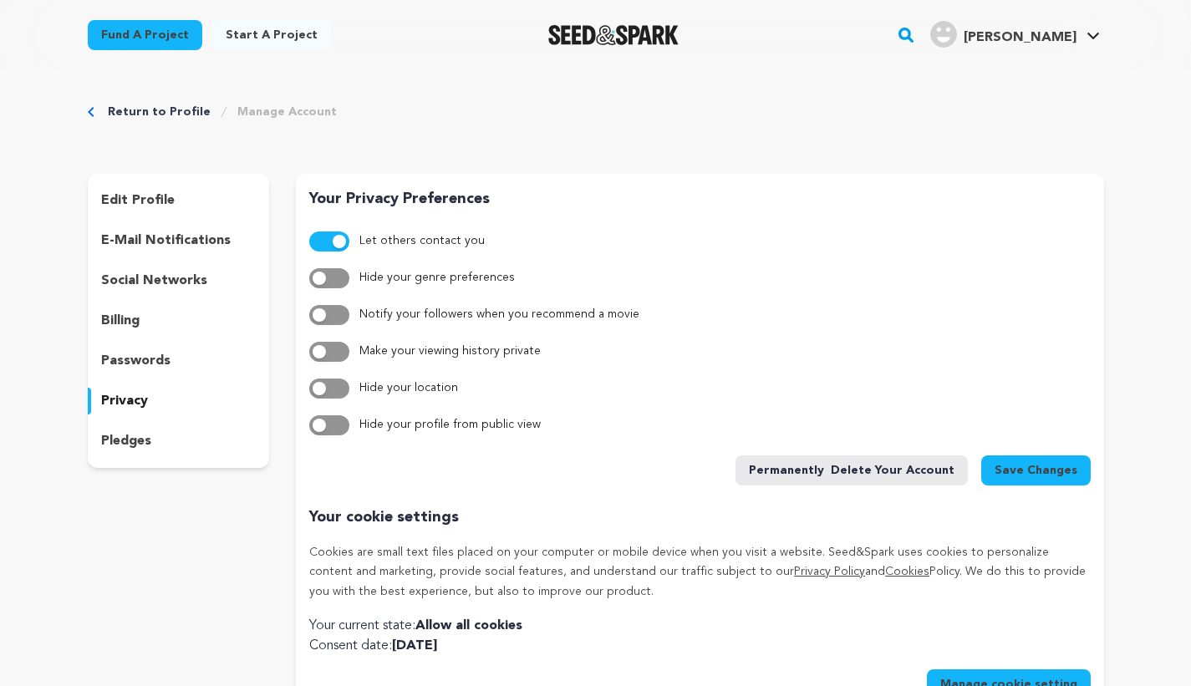
click at [824, 477] on span "Permanently" at bounding box center [786, 470] width 75 height 17
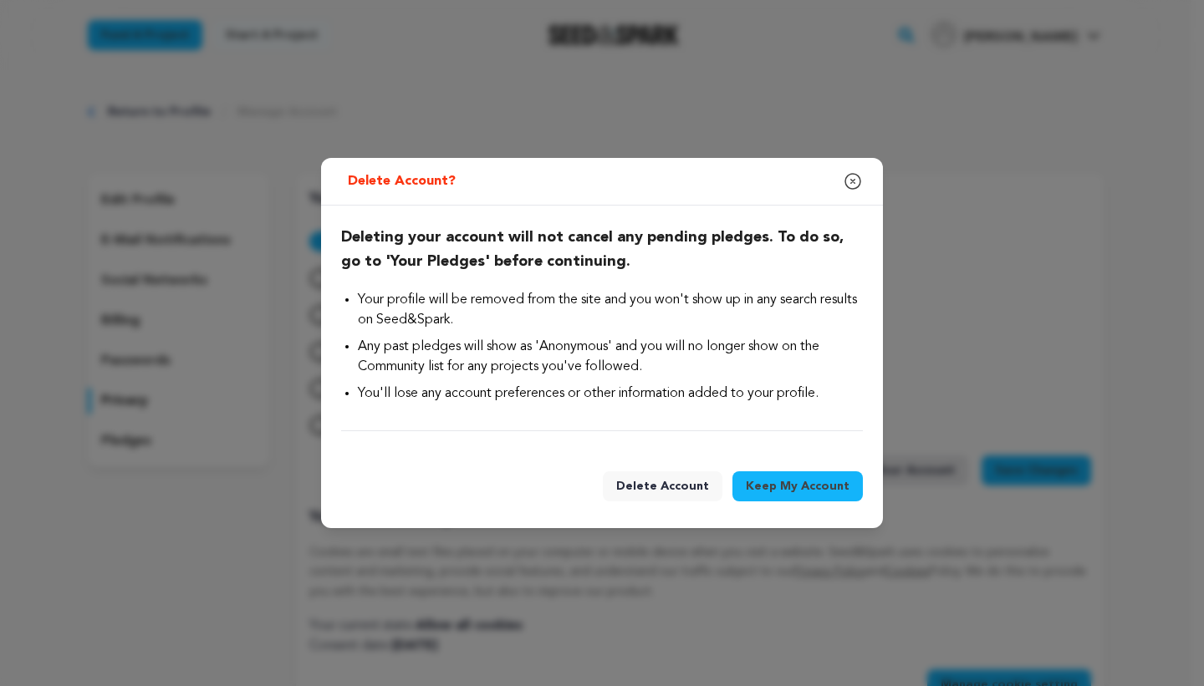
click at [675, 481] on span "Delete Account" at bounding box center [662, 486] width 93 height 17
